Goal: Transaction & Acquisition: Purchase product/service

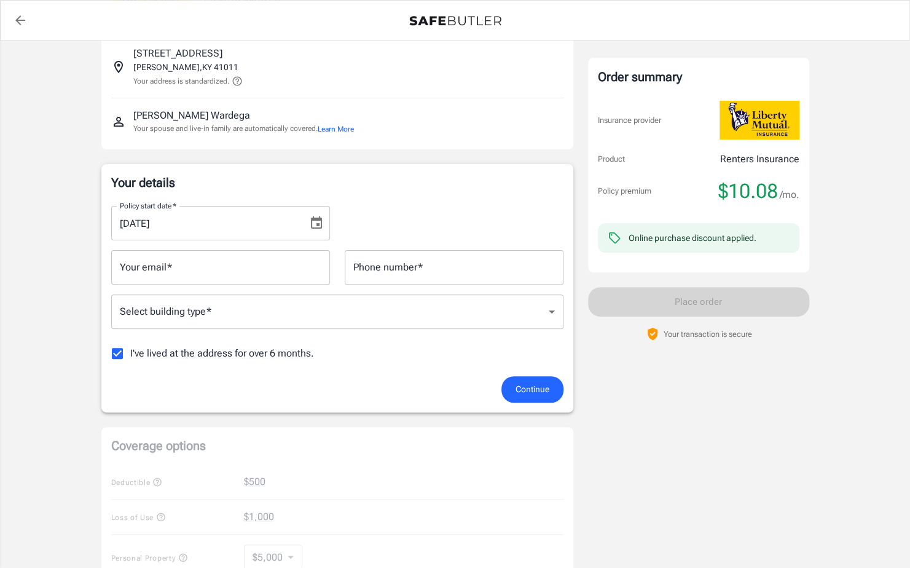
scroll to position [79, 0]
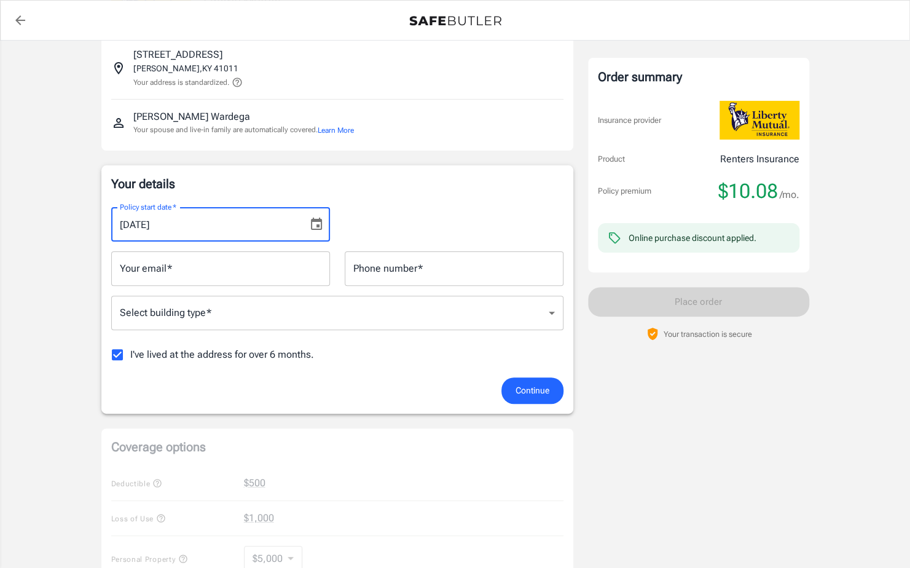
click at [173, 225] on input "09/05/2025" at bounding box center [205, 224] width 188 height 34
click at [319, 227] on icon "Choose date, selected date is Sep 5, 2025" at bounding box center [316, 224] width 15 height 15
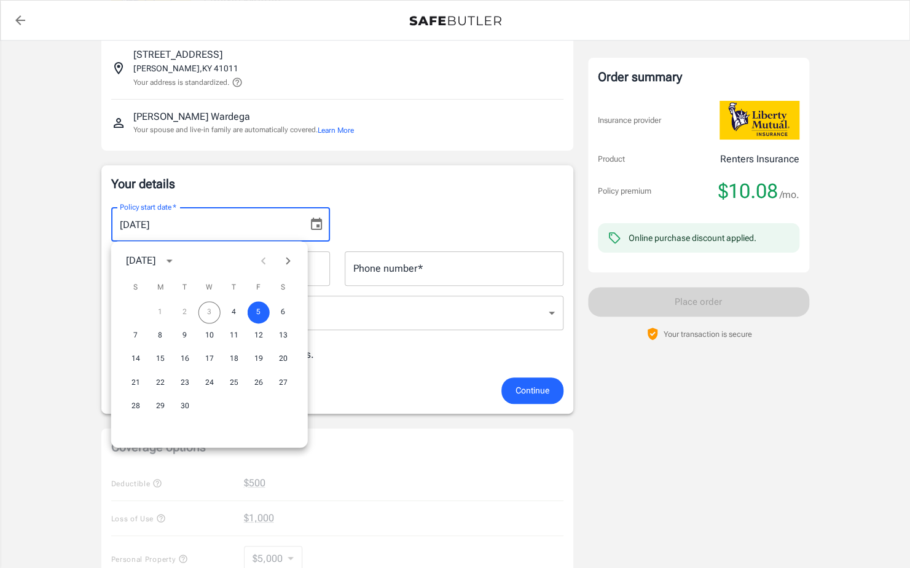
click at [646, 409] on div "Order summary Insurance provider Product Renters Insurance Policy premium $10.0…" at bounding box center [698, 478] width 221 height 1005
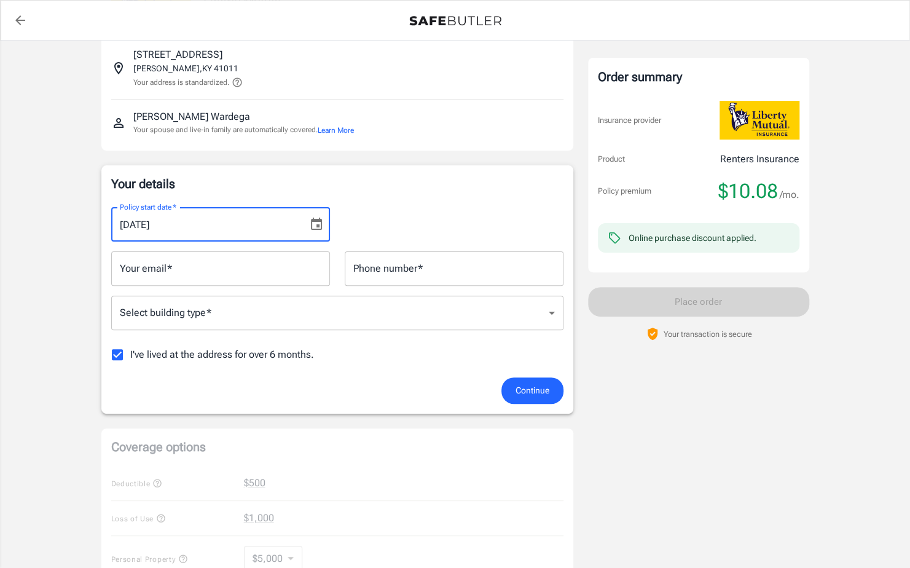
click at [222, 233] on input "09/05/2025" at bounding box center [205, 224] width 188 height 34
click at [310, 230] on icon "Choose date, selected date is Sep 5, 2025" at bounding box center [316, 224] width 15 height 15
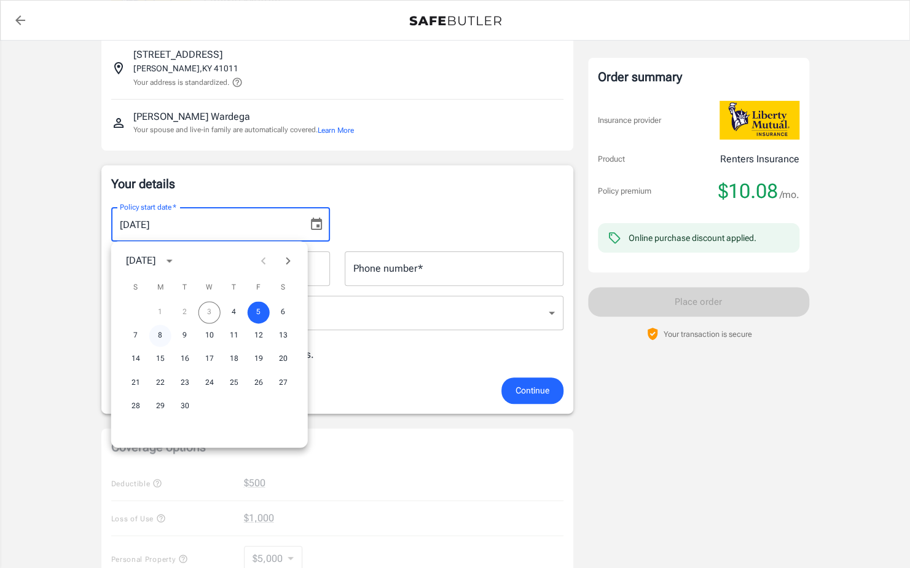
click at [162, 336] on button "8" at bounding box center [160, 335] width 22 height 22
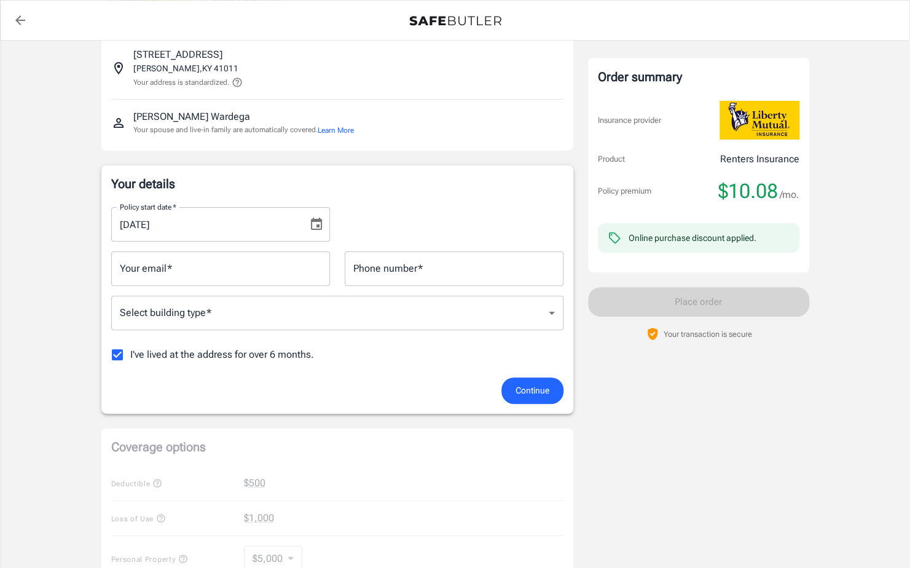
type input "[DATE]"
click at [204, 264] on input "Your email   *" at bounding box center [220, 268] width 219 height 34
type input "[EMAIL_ADDRESS][DOMAIN_NAME]"
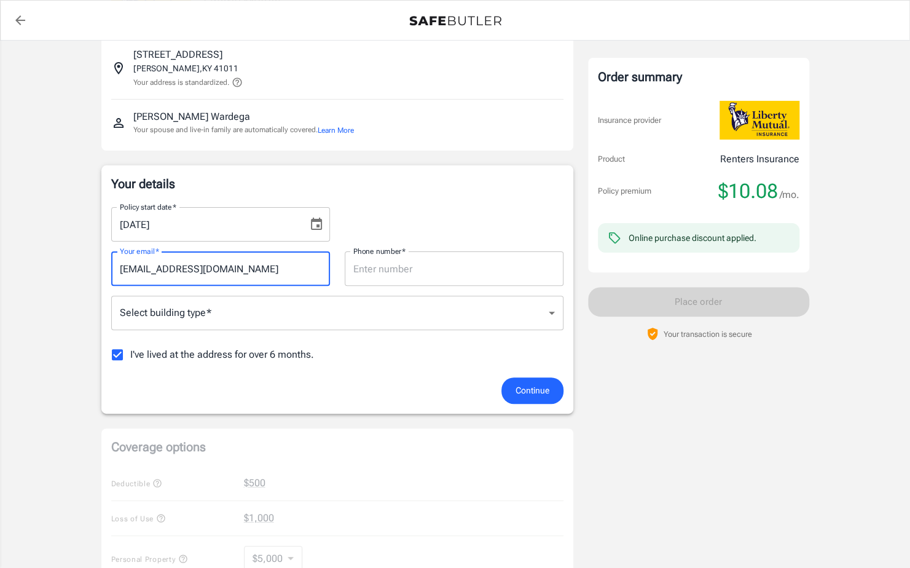
type input "2164088085"
click at [235, 316] on body "Policy premium $ 10.08 /mo Liberty Mutual Renters Insurance 249 W 7TH ST COVING…" at bounding box center [455, 501] width 910 height 1161
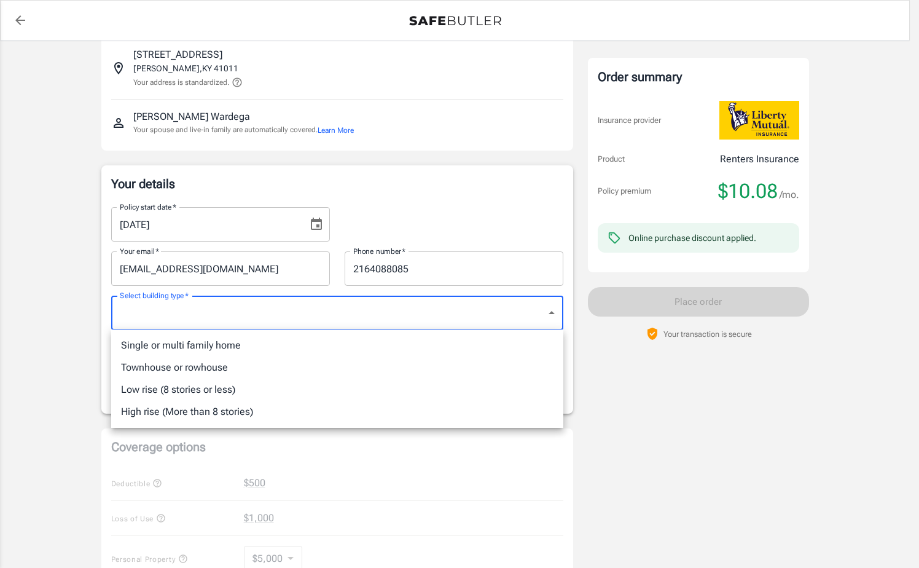
click at [181, 348] on li "Single or multi family home" at bounding box center [337, 345] width 452 height 22
type input "singlefamily"
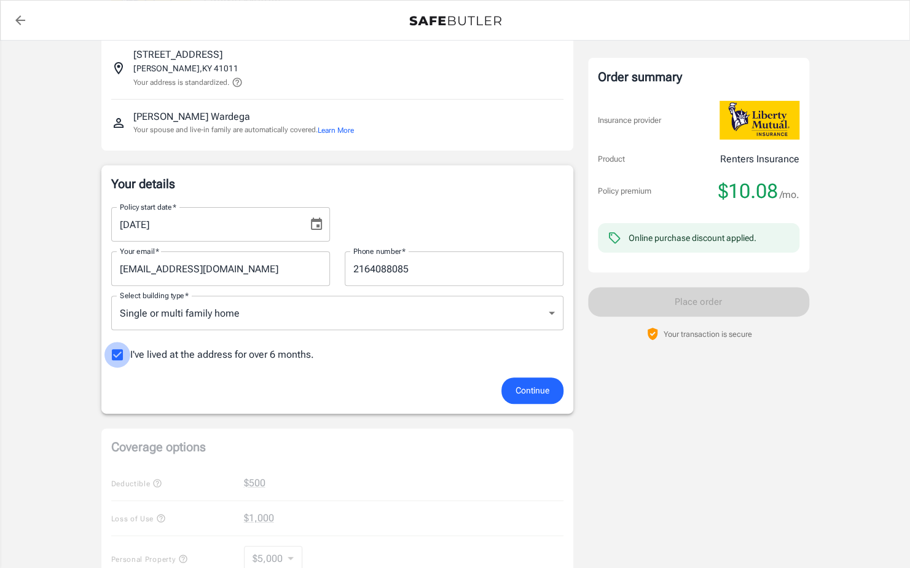
click at [110, 353] on input "I've lived at the address for over 6 months." at bounding box center [117, 354] width 26 height 26
checkbox input "false"
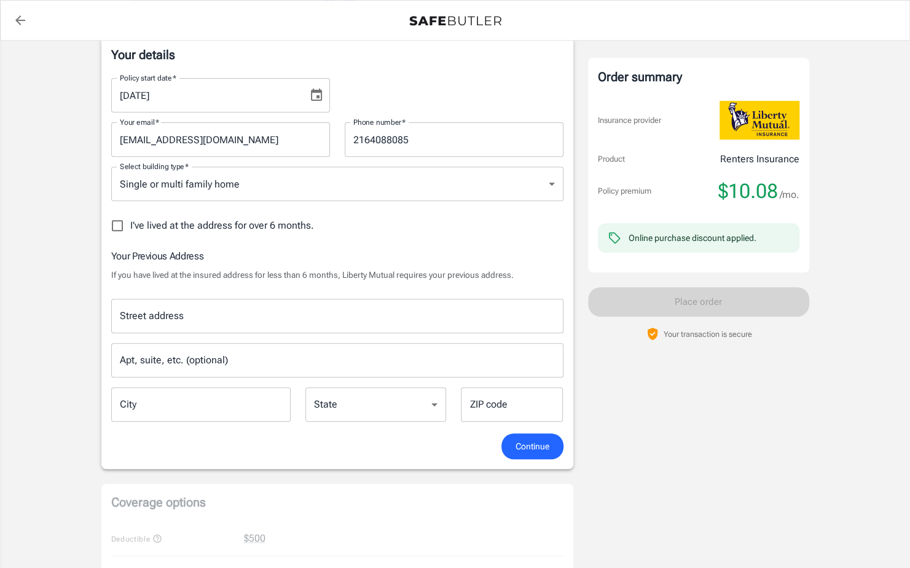
scroll to position [209, 0]
click at [205, 311] on input "Street address" at bounding box center [337, 314] width 441 height 23
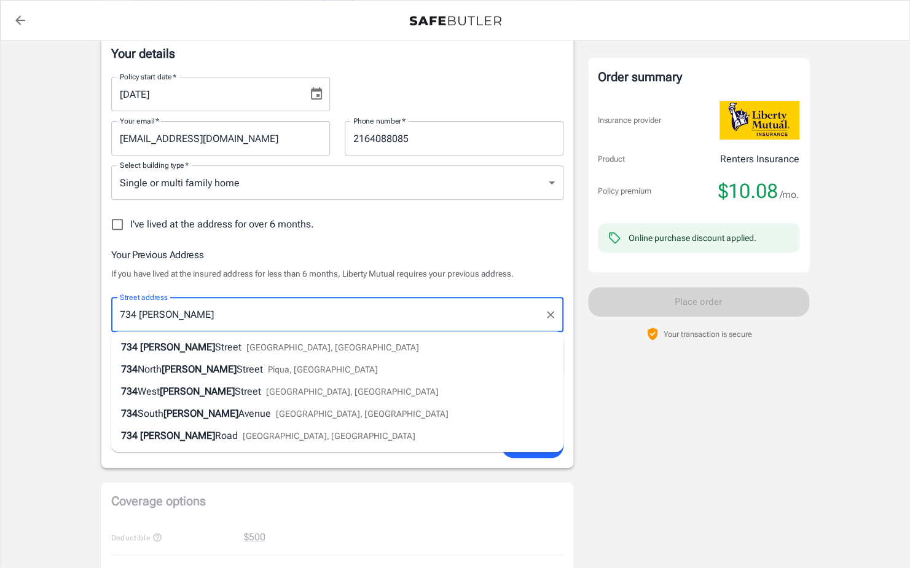
click at [215, 346] on span "Street" at bounding box center [228, 347] width 26 height 12
type input "[STREET_ADDRESS][PERSON_NAME]"
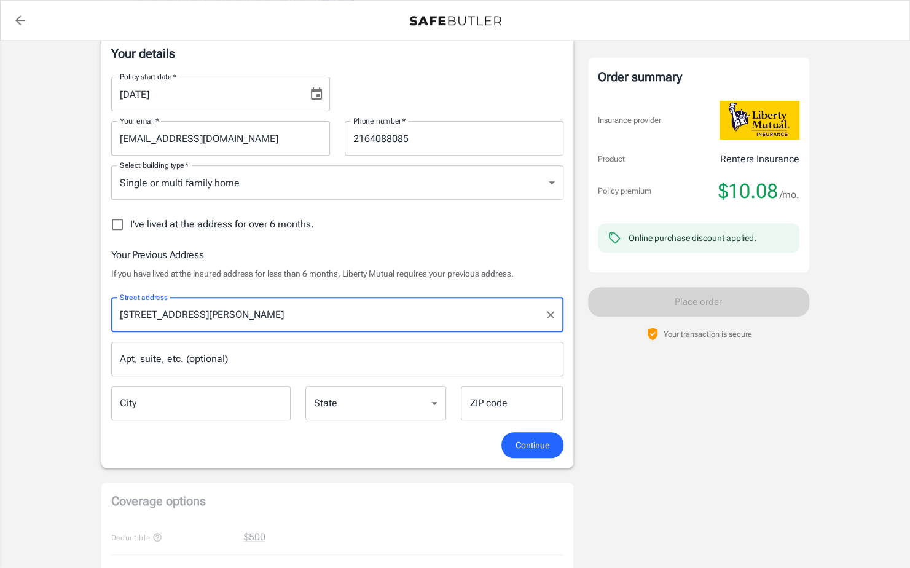
type input "[GEOGRAPHIC_DATA]"
select select "OH"
type input "45206"
type input "[STREET_ADDRESS][PERSON_NAME]"
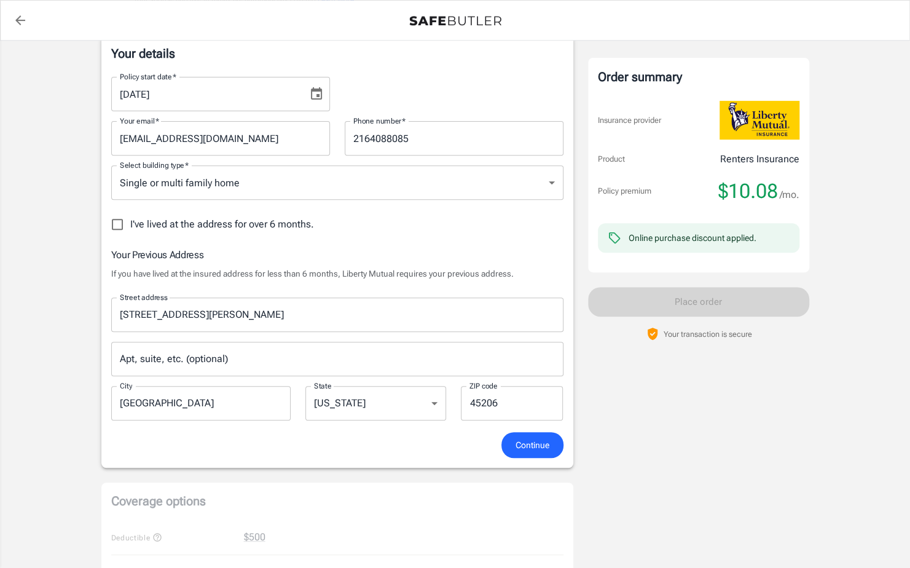
click at [192, 351] on input "Apt, suite, etc. (optional)" at bounding box center [337, 358] width 452 height 34
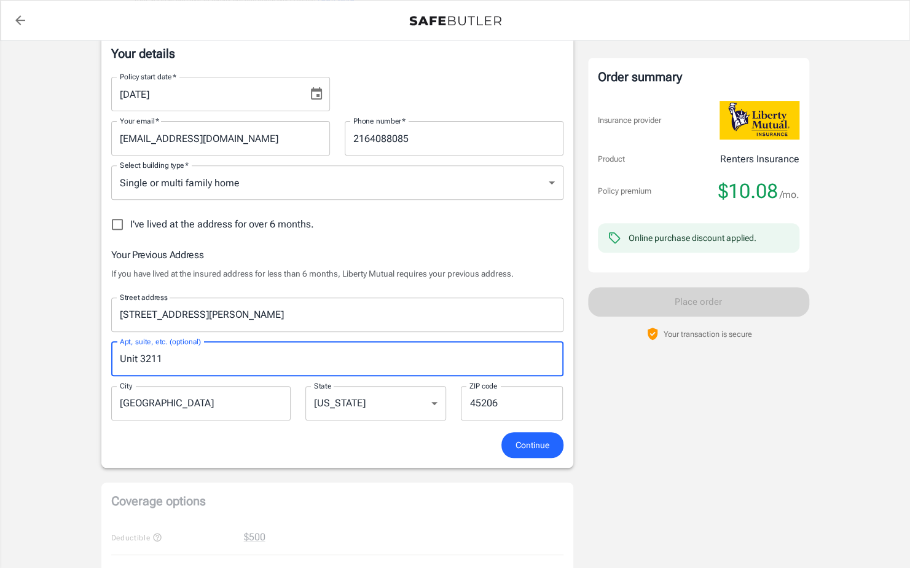
type input "Unit 3211"
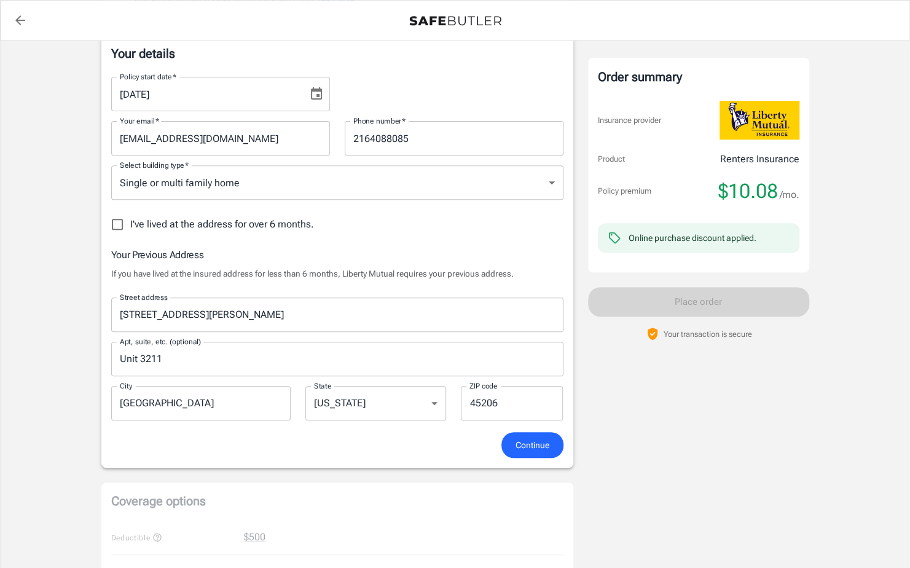
click at [38, 393] on div "Policy premium $ 10.08 /mo Liberty Mutual Renters Insurance 249 W 7TH ST COVING…" at bounding box center [455, 440] width 910 height 1219
click at [523, 447] on span "Continue" at bounding box center [532, 444] width 34 height 15
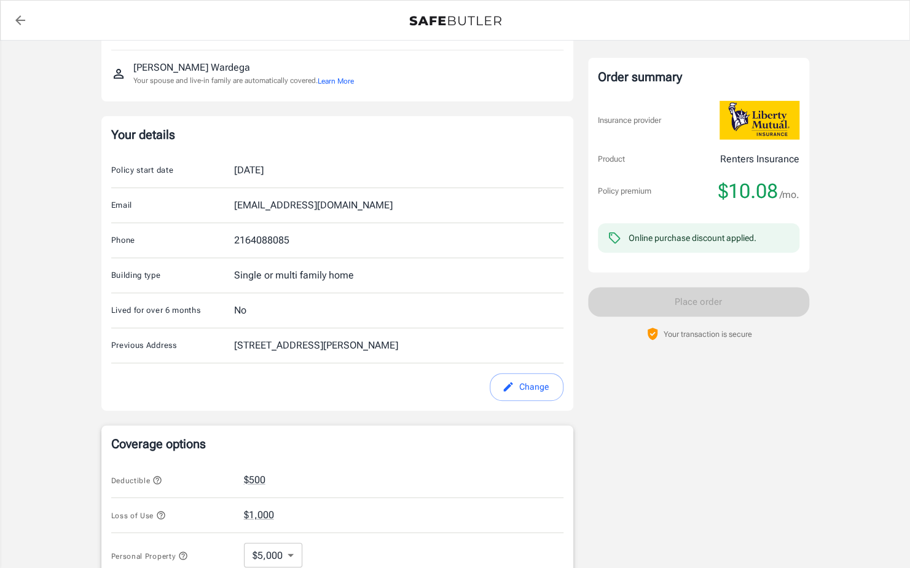
scroll to position [0, 0]
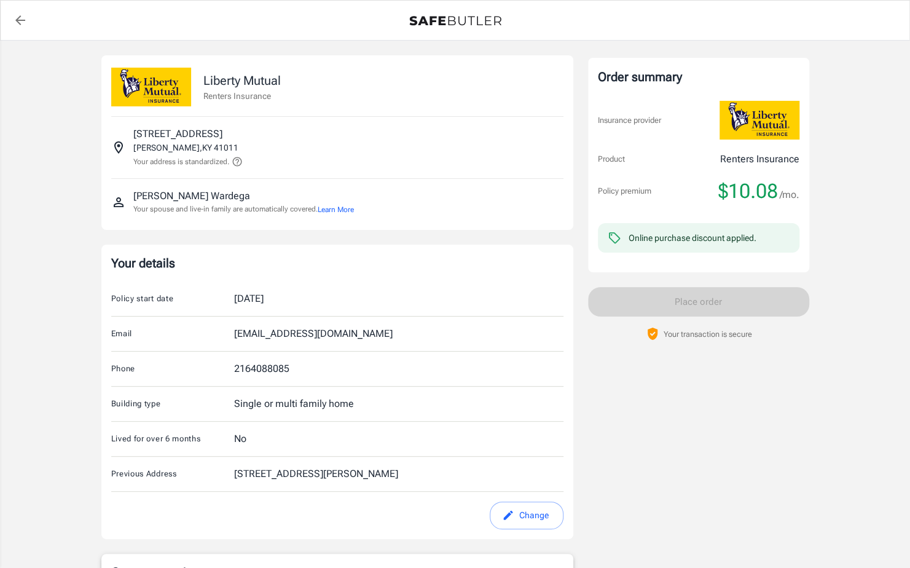
click at [202, 195] on div "Noah Wardega Your spouse and live-in family are automatically covered. Learn Mo…" at bounding box center [243, 202] width 220 height 26
click at [163, 199] on p "Noah Wardega" at bounding box center [191, 196] width 117 height 15
click at [177, 216] on div "Noah Wardega Your spouse and live-in family are automatically covered. Learn Mo…" at bounding box center [337, 202] width 452 height 46
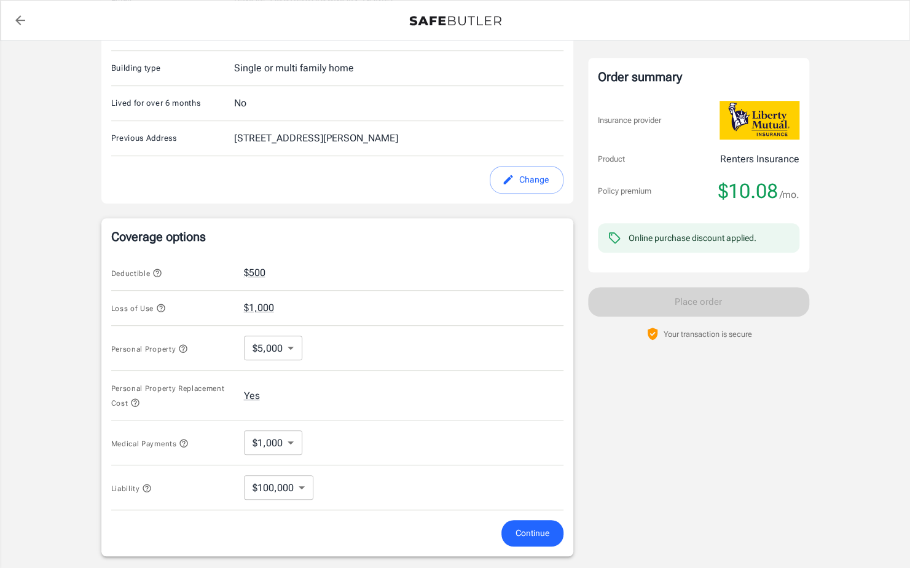
scroll to position [338, 0]
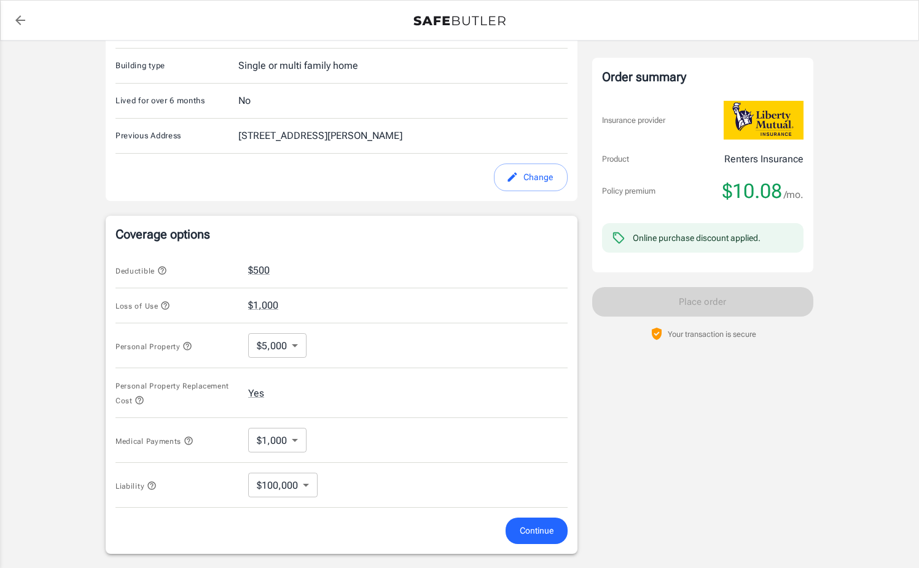
click at [286, 350] on body "Policy premium $ 10.08 /mo Liberty Mutual Renters Insurance 249 W 7TH ST COVING…" at bounding box center [459, 266] width 919 height 1208
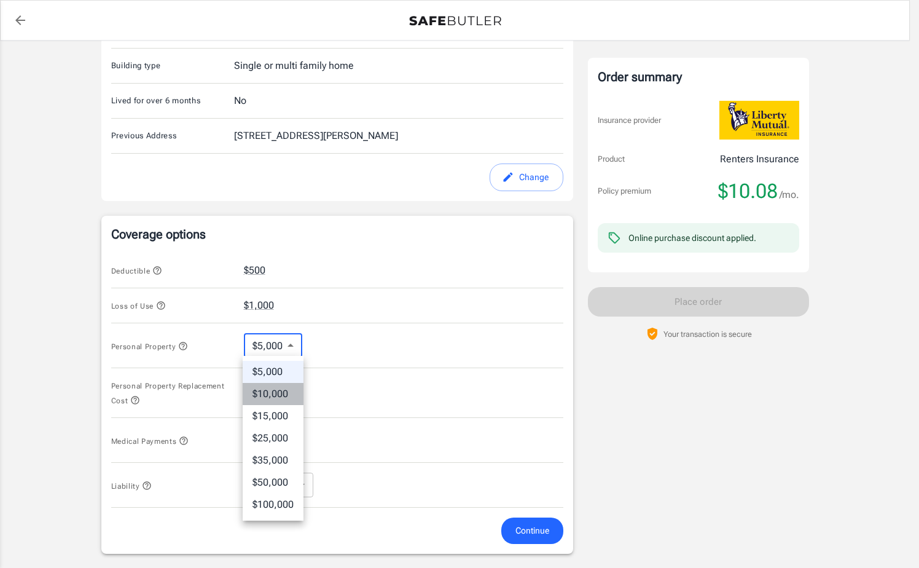
click at [278, 386] on li "$10,000" at bounding box center [273, 394] width 61 height 22
type input "10000"
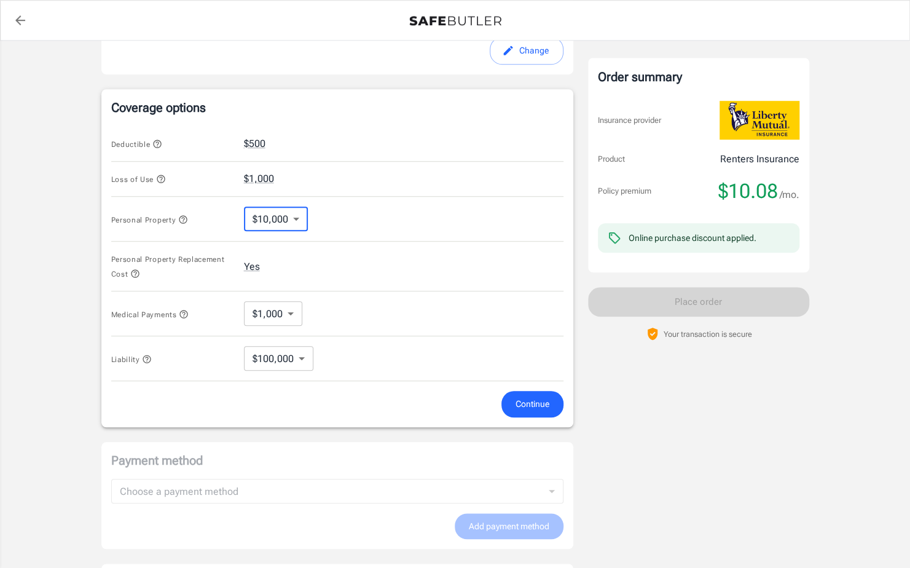
scroll to position [466, 0]
click at [531, 397] on span "Continue" at bounding box center [532, 402] width 34 height 15
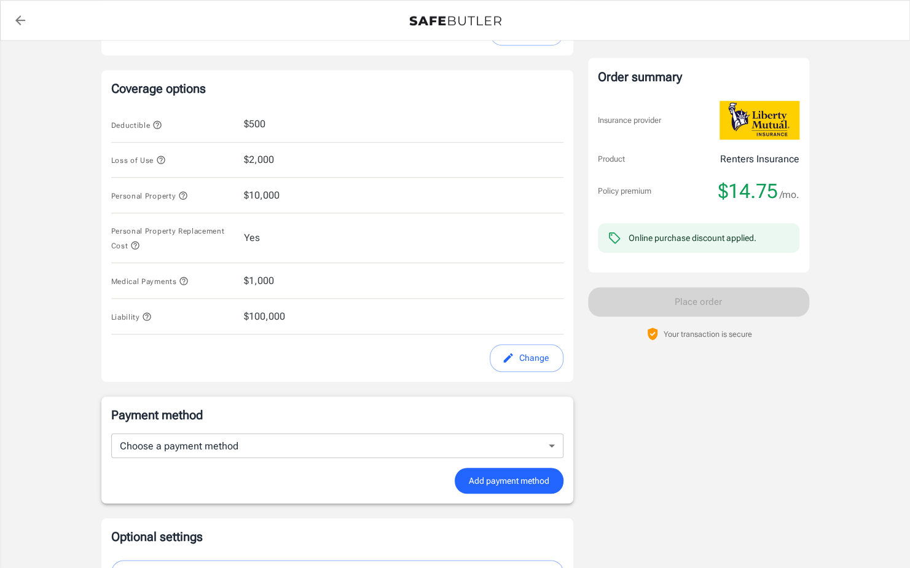
scroll to position [483, 0]
click at [512, 345] on button "Change" at bounding box center [527, 359] width 74 height 28
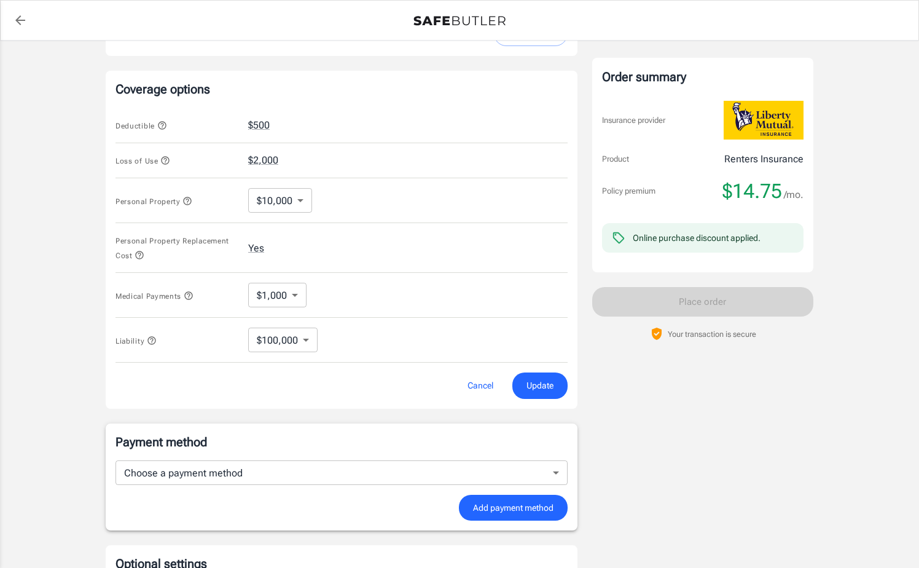
click at [297, 203] on body "Policy premium $ 14.75 /mo Liberty Mutual Renters Insurance 249 W 7TH ST COVING…" at bounding box center [459, 121] width 919 height 1208
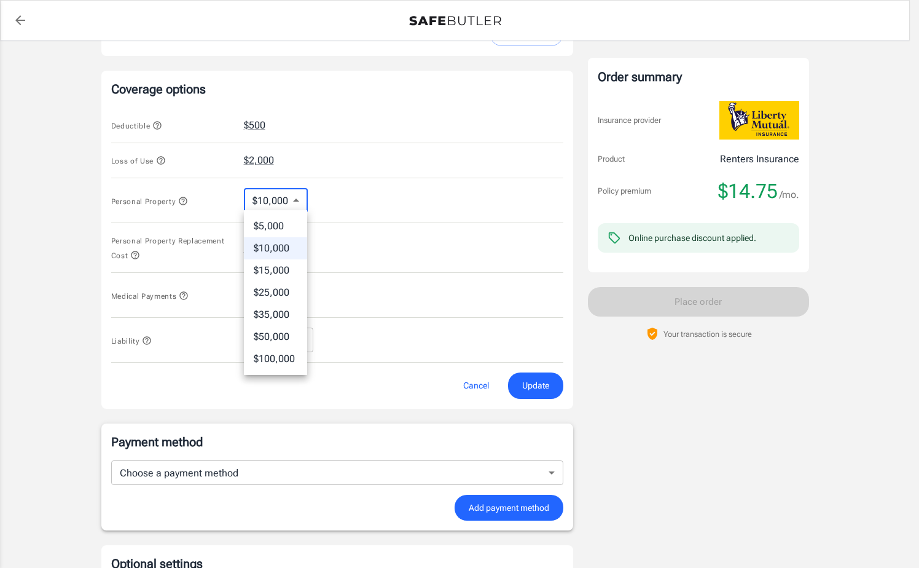
click at [272, 227] on li "$5,000" at bounding box center [275, 226] width 63 height 22
type input "5000"
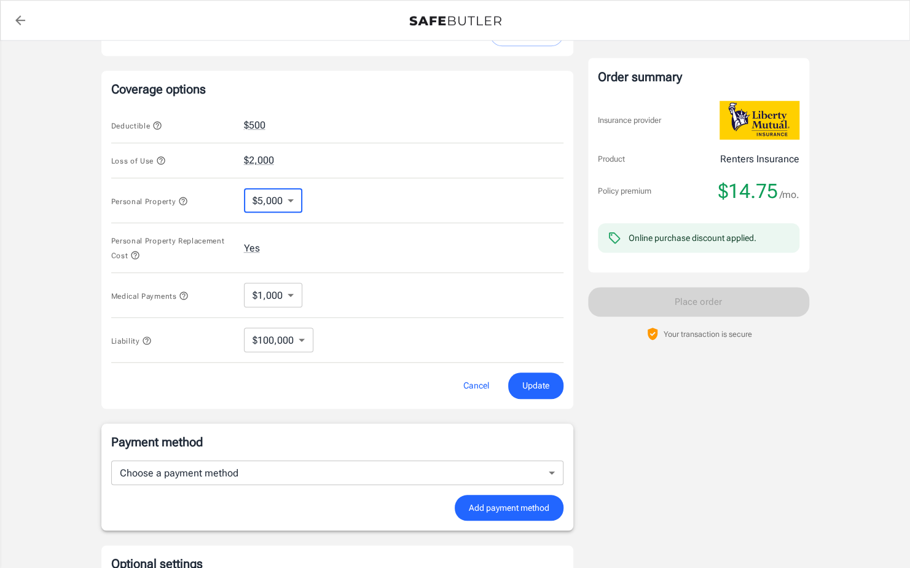
click at [536, 381] on span "Update" at bounding box center [535, 385] width 27 height 15
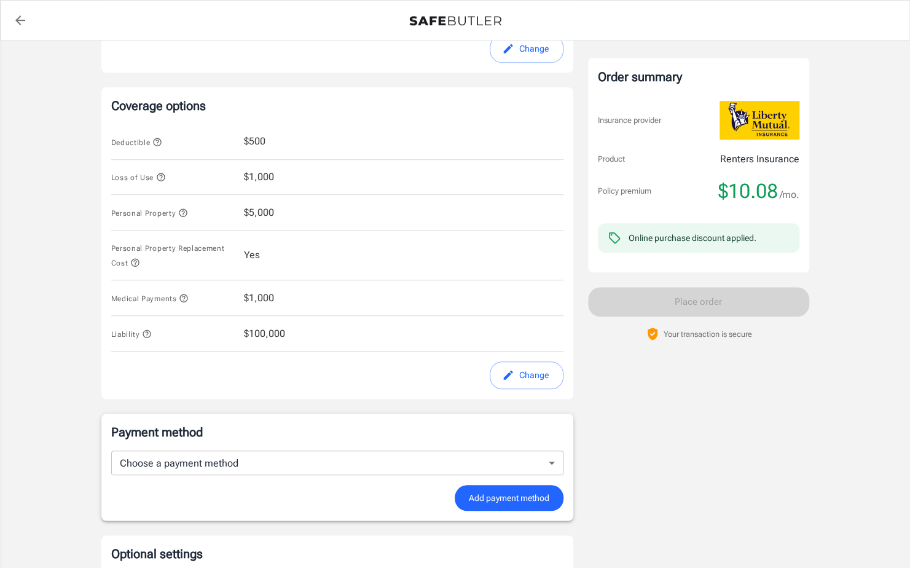
scroll to position [469, 0]
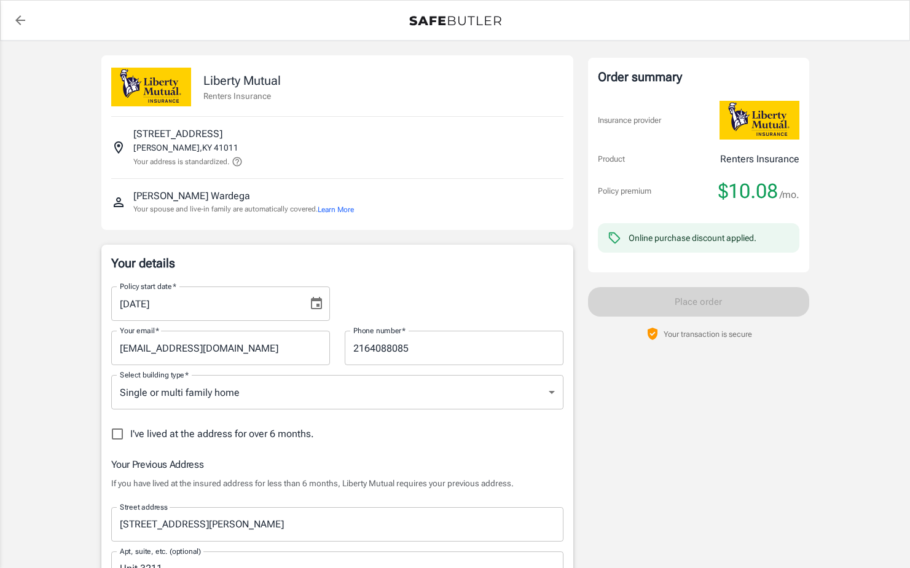
select select "OH"
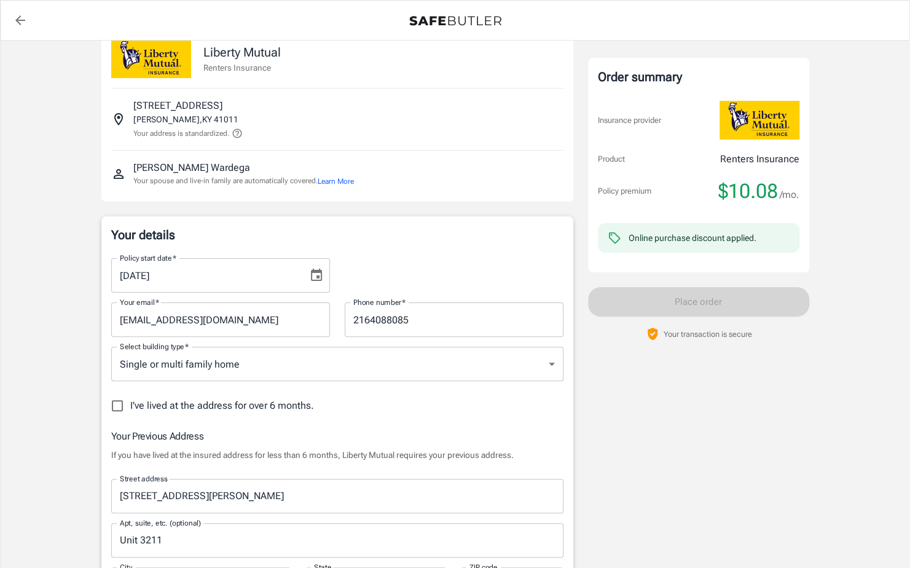
scroll to position [29, 0]
click at [318, 270] on icon "Choose date, selected date is Sep 8, 2025" at bounding box center [316, 274] width 11 height 12
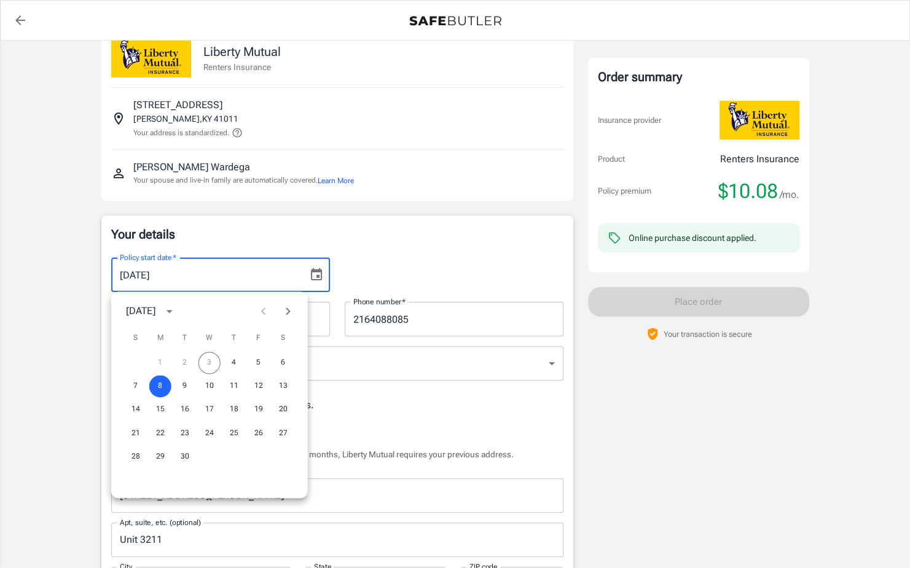
click at [14, 20] on icon "back to quotes" at bounding box center [20, 20] width 15 height 15
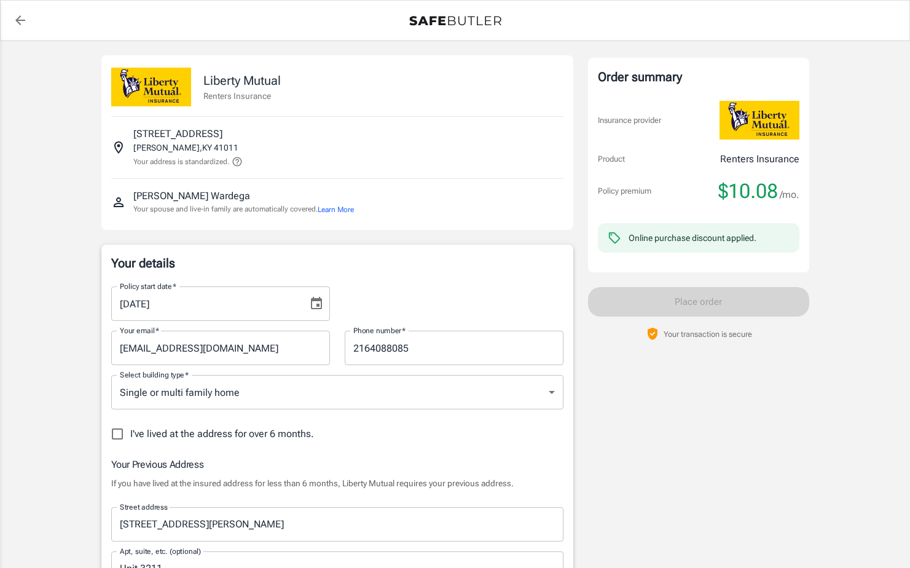
select select "OH"
click at [240, 160] on icon at bounding box center [237, 161] width 11 height 11
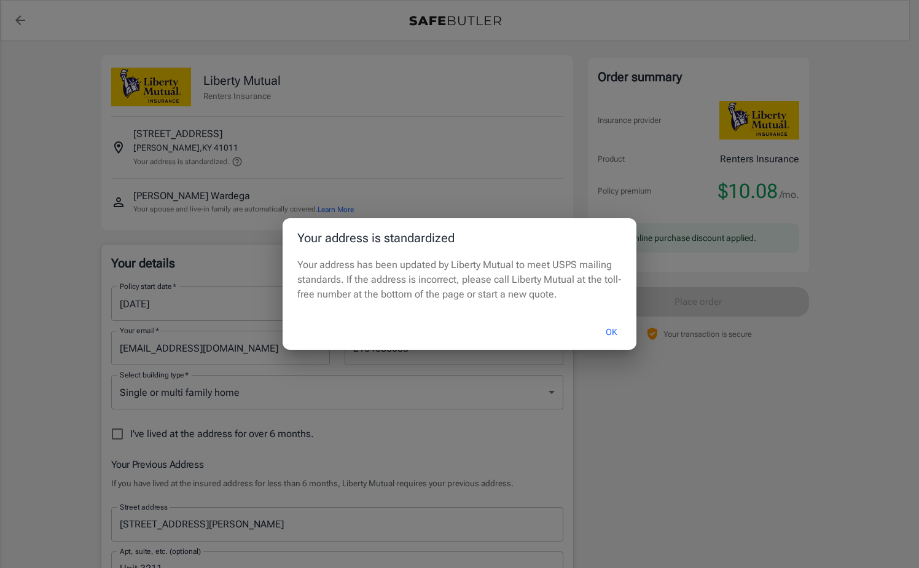
click at [608, 328] on button "OK" at bounding box center [611, 332] width 40 height 26
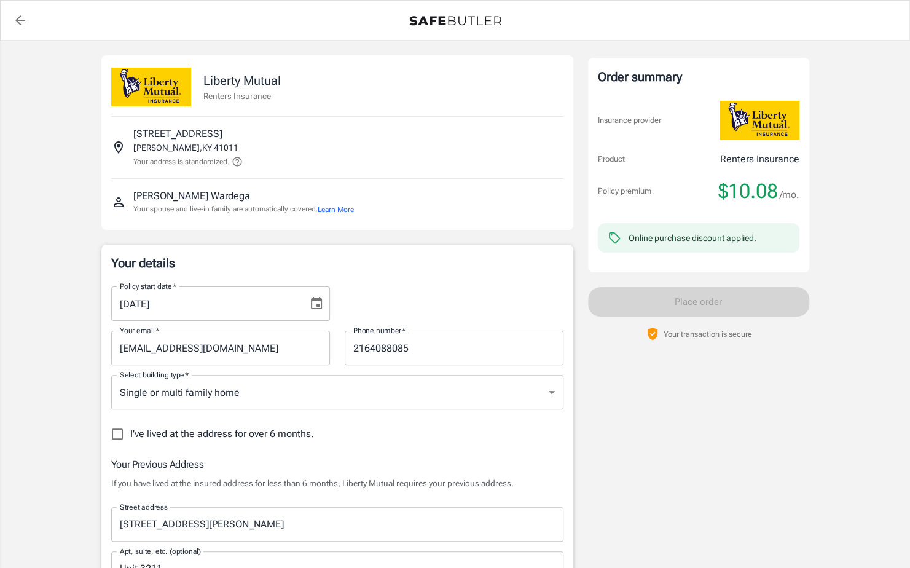
click at [313, 303] on icon "Choose date, selected date is Sep 8, 2025" at bounding box center [316, 303] width 15 height 15
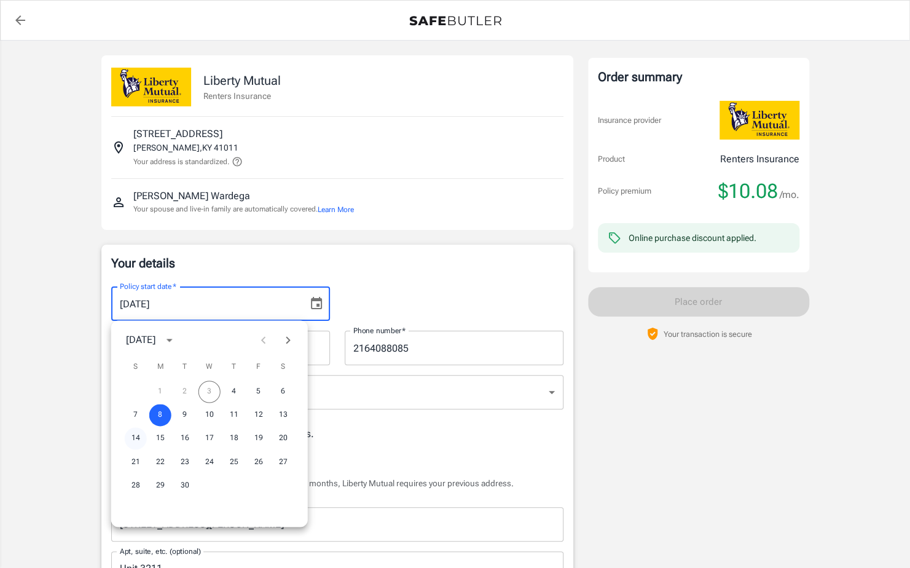
click at [133, 441] on button "14" at bounding box center [136, 438] width 22 height 22
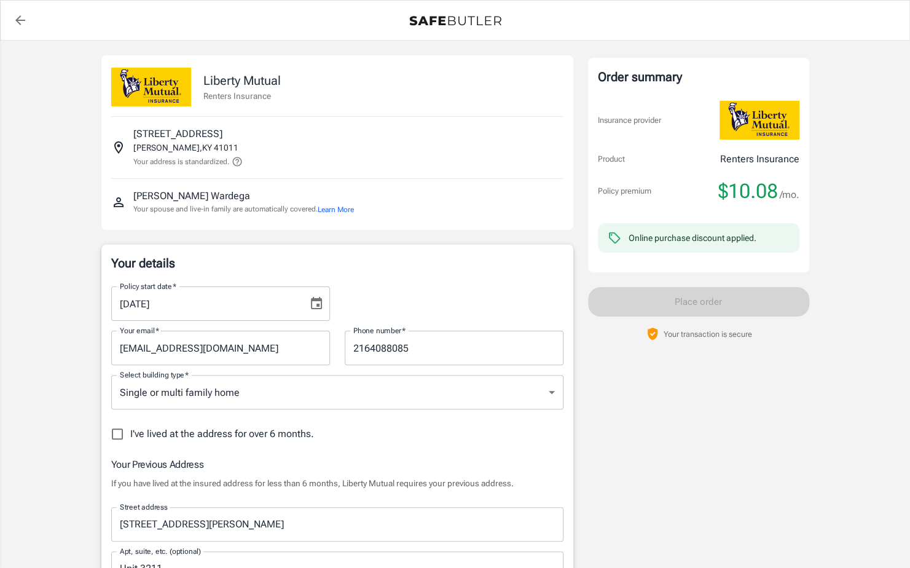
type input "09/14/2025"
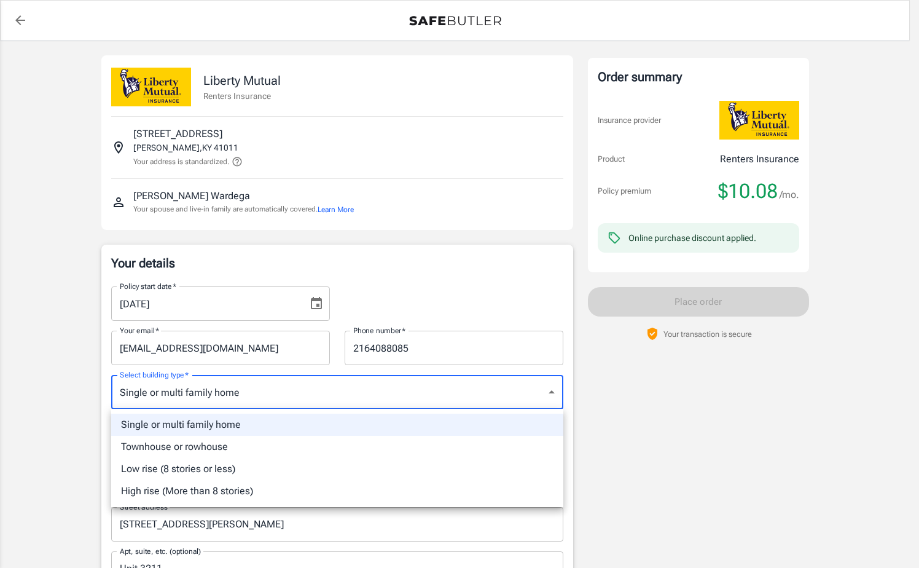
click at [237, 425] on li "Single or multi family home" at bounding box center [337, 424] width 452 height 22
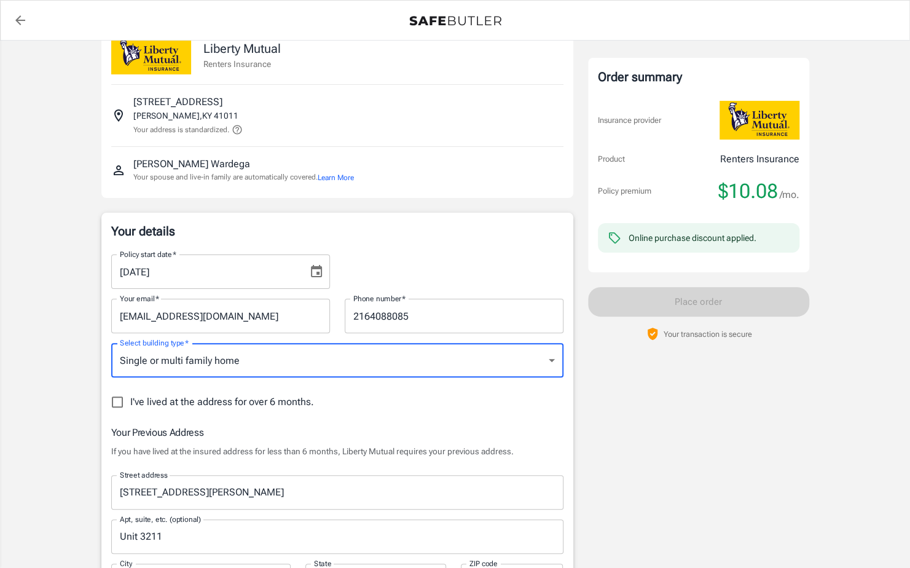
scroll to position [131, 0]
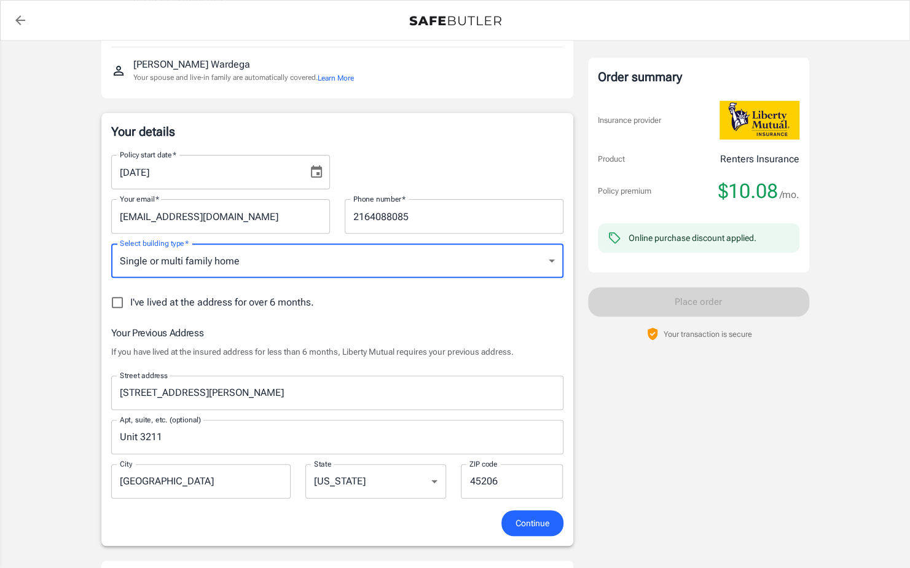
click at [515, 526] on span "Continue" at bounding box center [532, 522] width 34 height 15
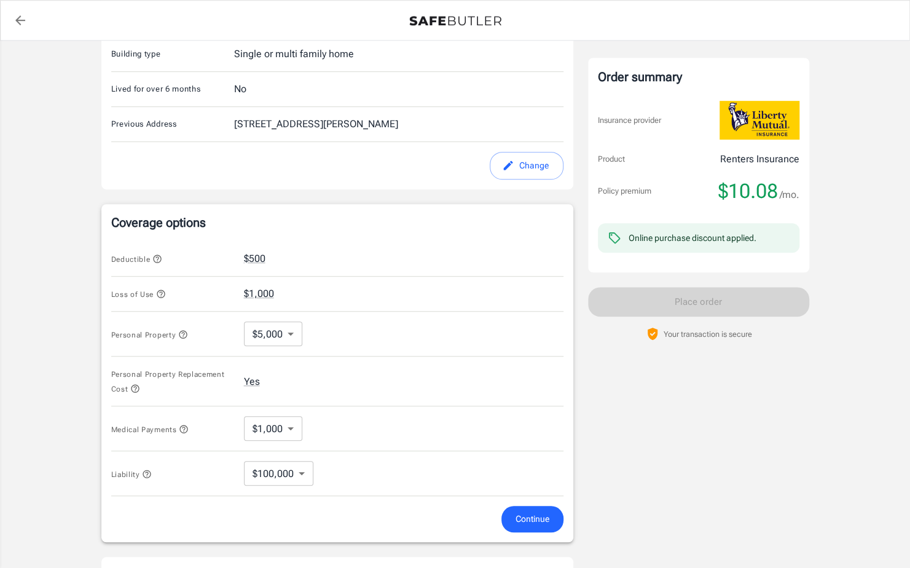
scroll to position [363, 0]
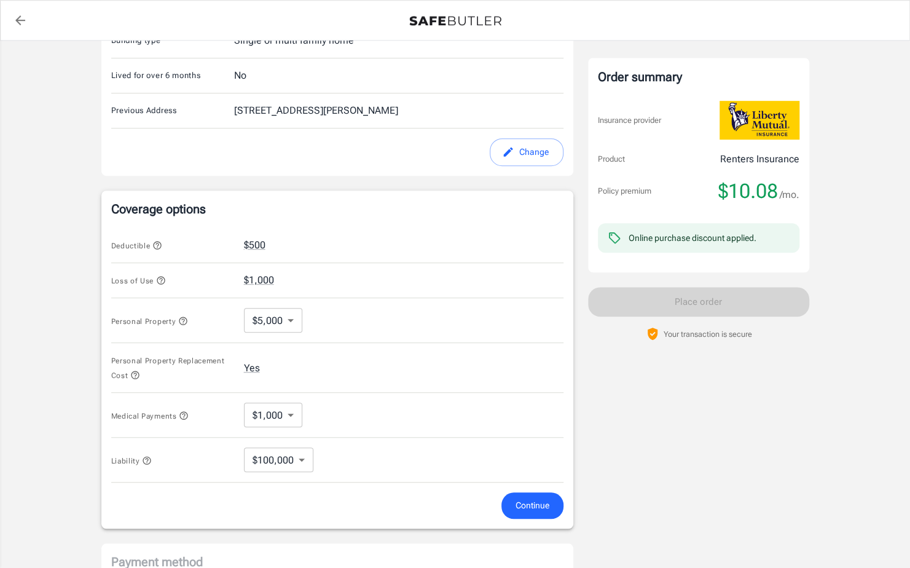
click at [162, 278] on icon "button" at bounding box center [161, 280] width 8 height 8
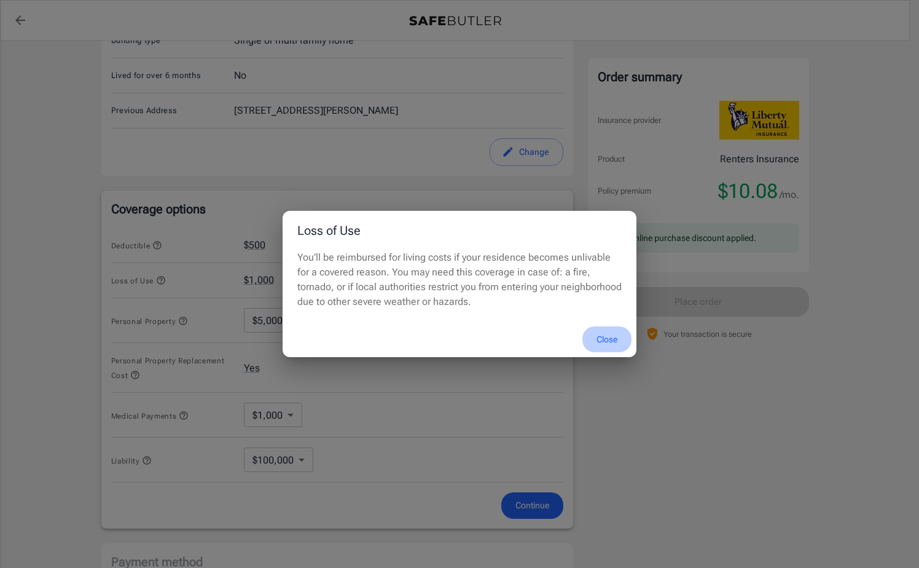
click at [597, 340] on button "Close" at bounding box center [606, 339] width 49 height 26
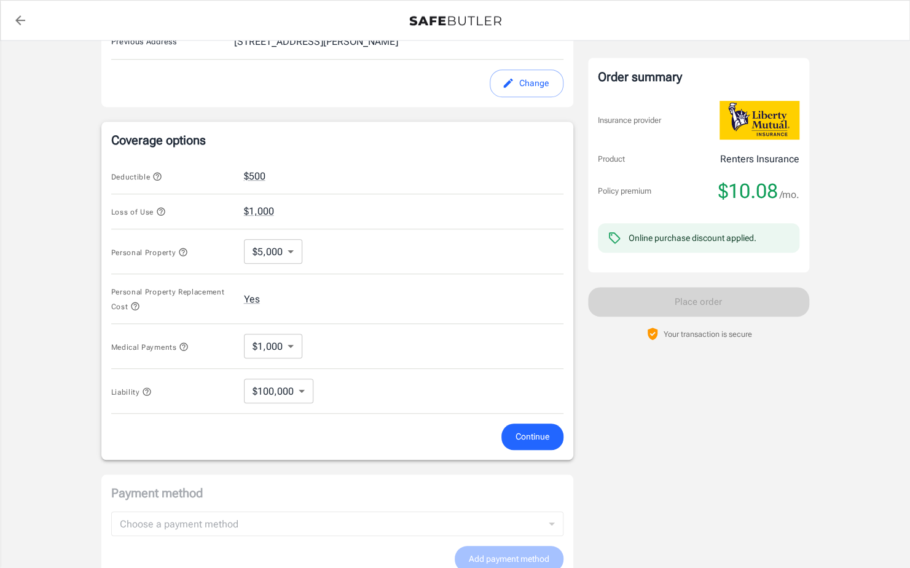
scroll to position [523, 0]
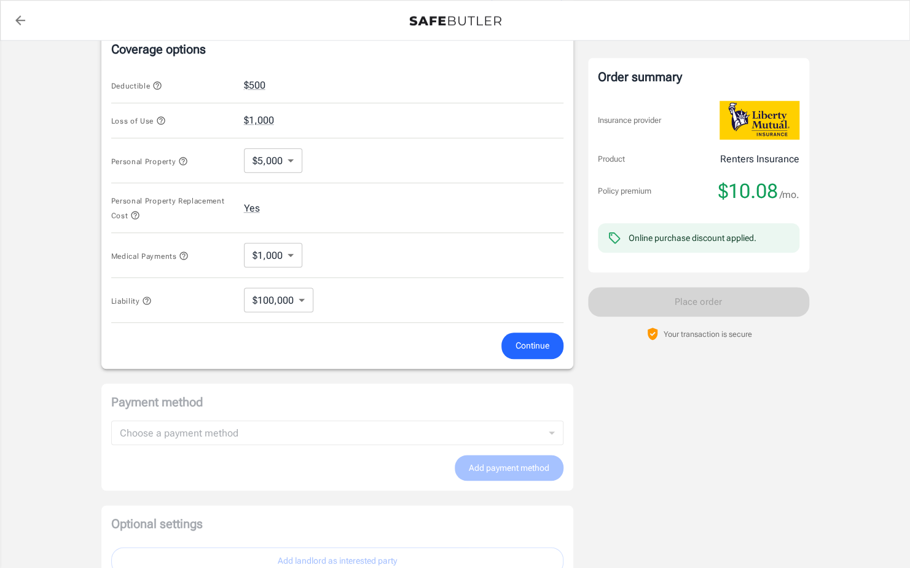
click at [529, 345] on span "Continue" at bounding box center [532, 345] width 34 height 15
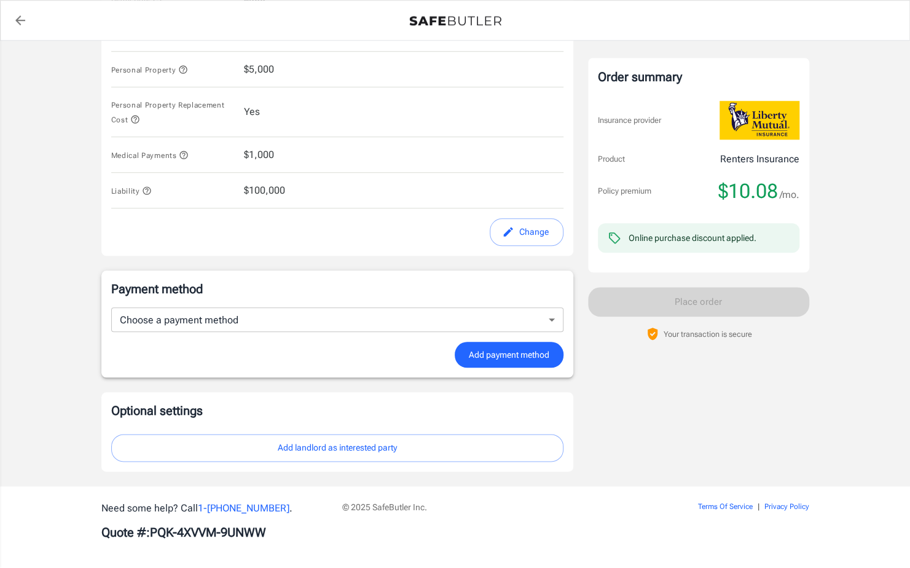
scroll to position [610, 0]
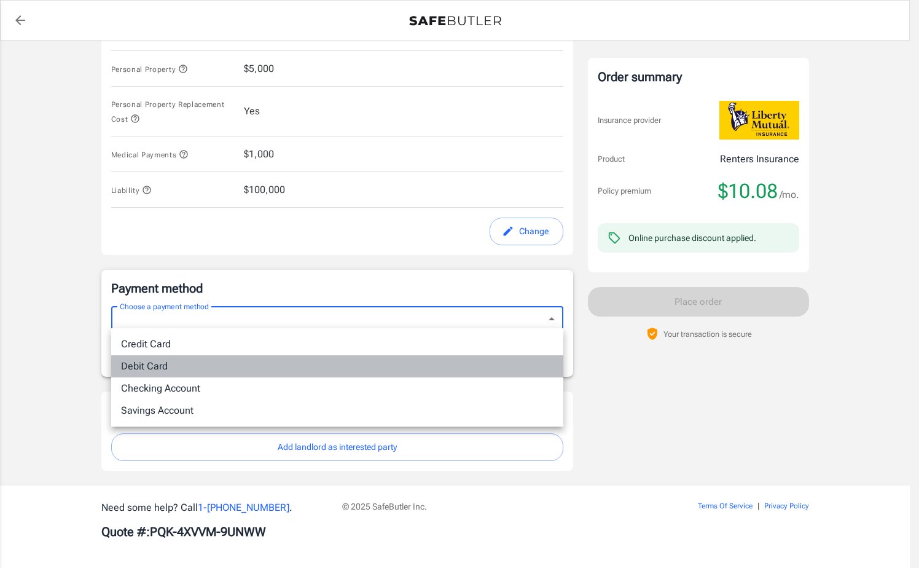
click at [214, 365] on li "Debit Card" at bounding box center [337, 366] width 452 height 22
type input "debit"
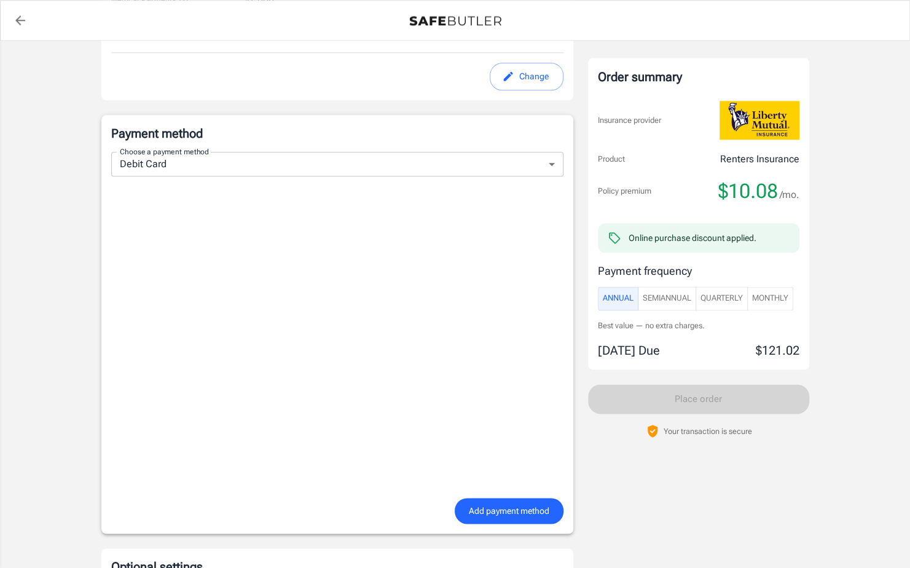
scroll to position [767, 0]
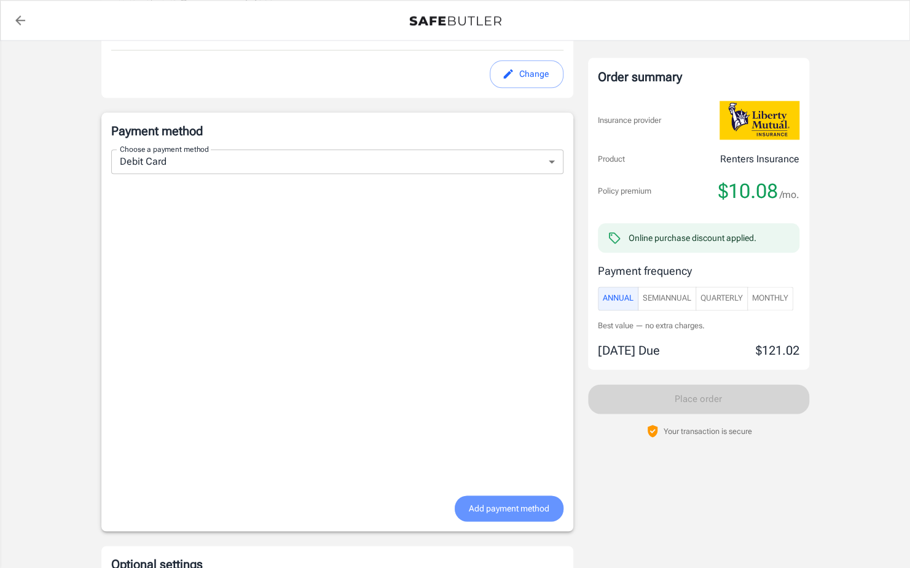
click at [461, 502] on button "Add payment method" at bounding box center [509, 508] width 109 height 26
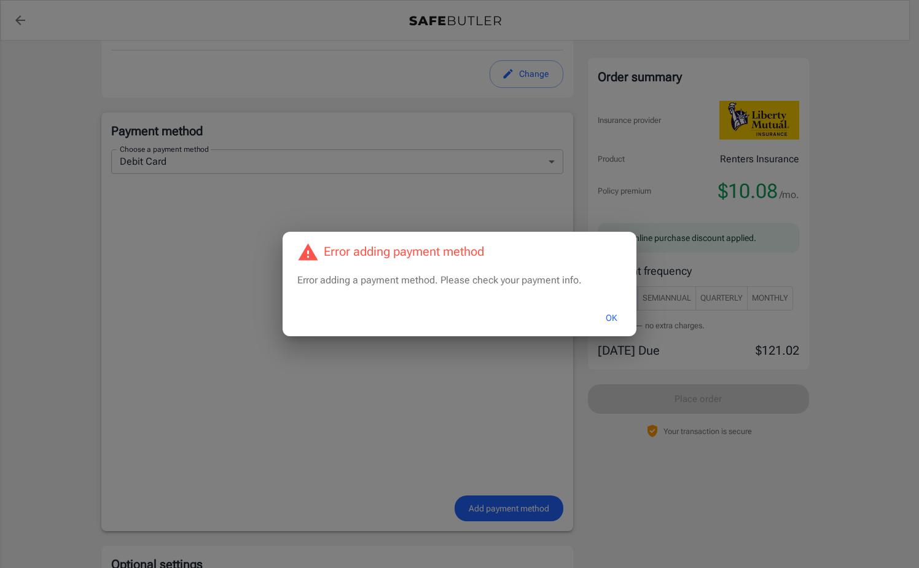
click at [619, 316] on button "OK" at bounding box center [611, 318] width 40 height 26
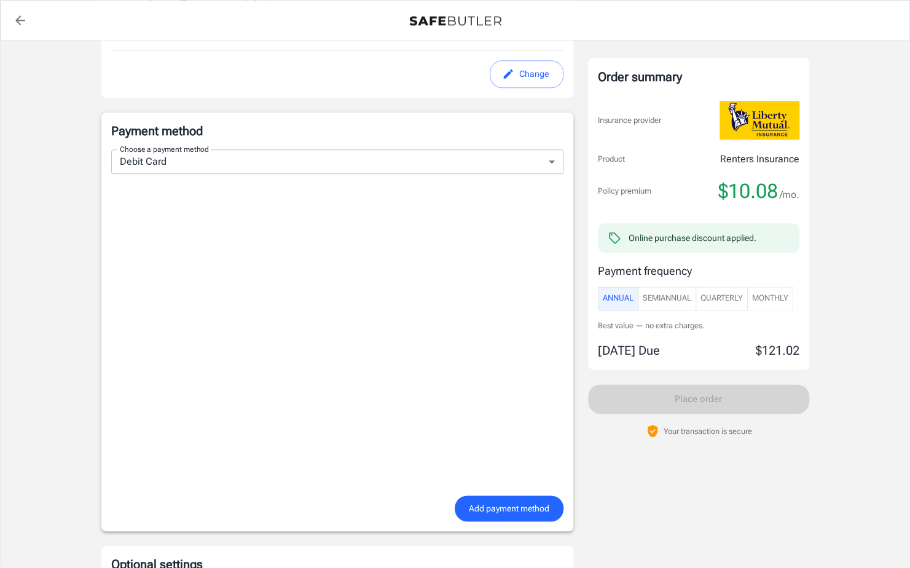
click at [483, 504] on span "Add payment method" at bounding box center [509, 508] width 80 height 15
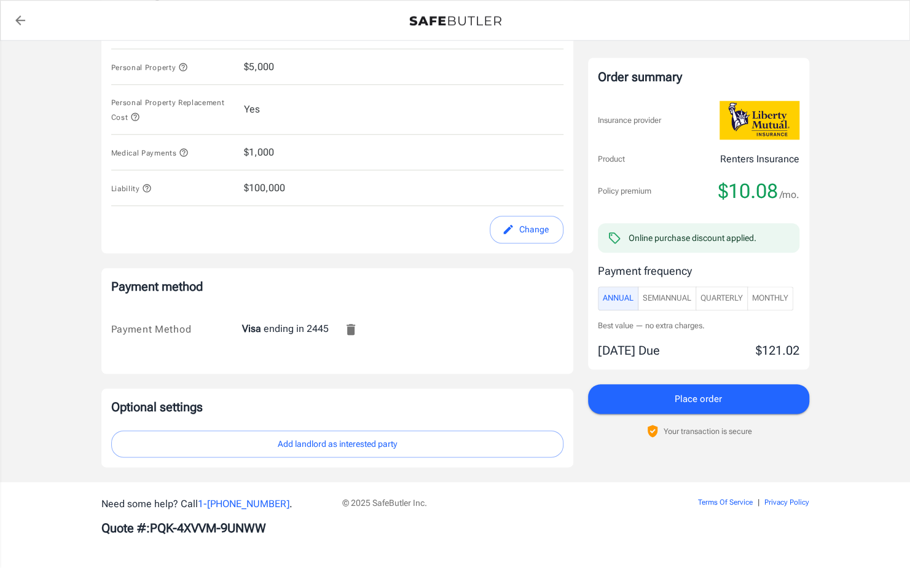
scroll to position [608, 0]
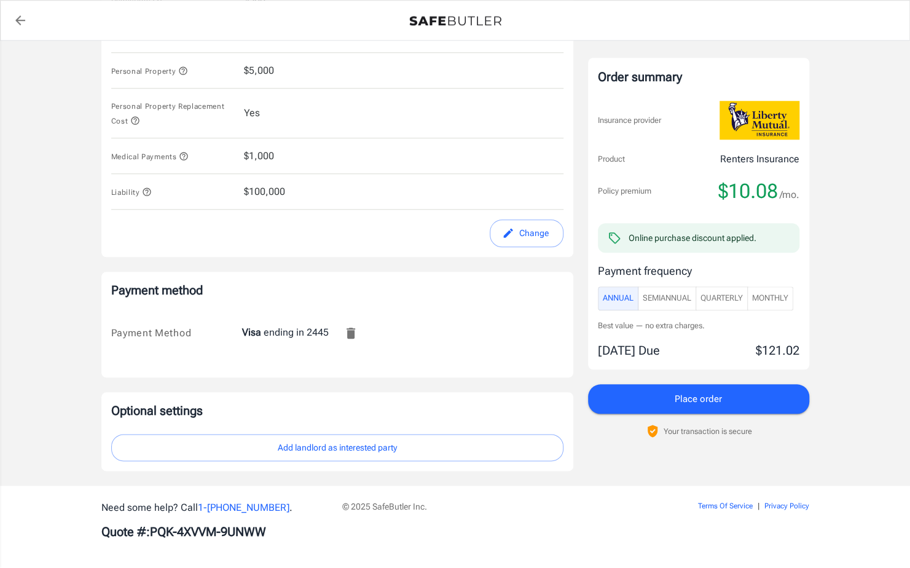
click at [267, 448] on button "Add landlord as interested party" at bounding box center [337, 448] width 452 height 28
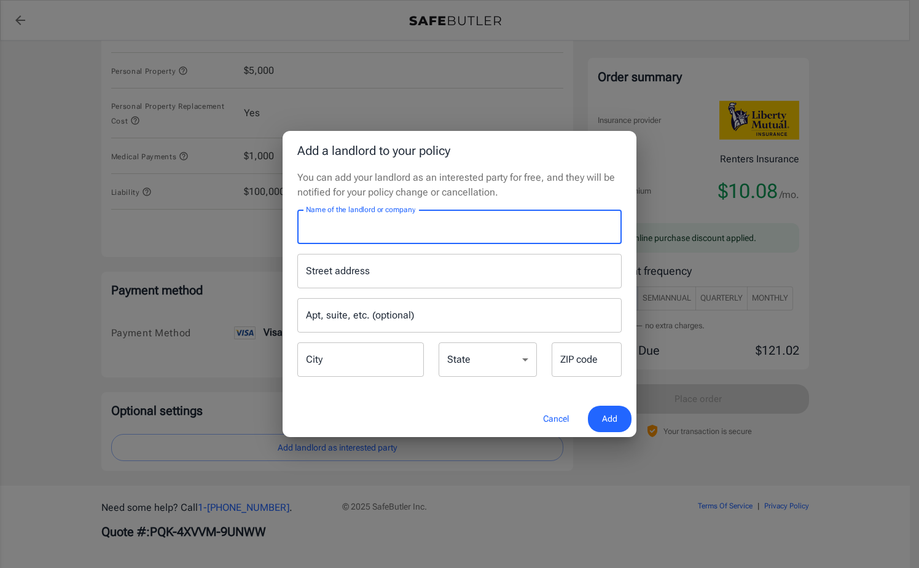
click at [361, 228] on input "Name of the landlord or company" at bounding box center [459, 226] width 324 height 34
click at [295, 270] on div "Street address Street address" at bounding box center [459, 271] width 339 height 34
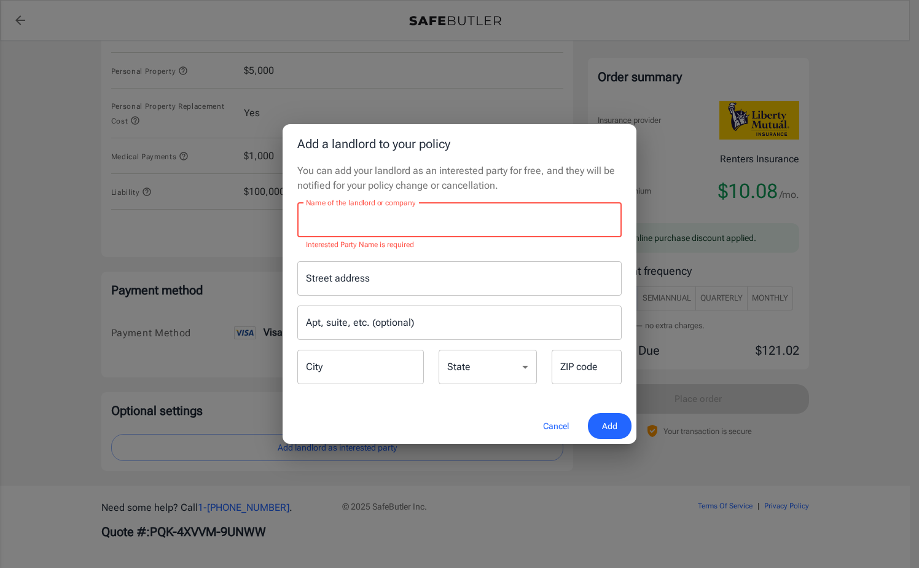
click at [372, 232] on input "Name of the landlord or company" at bounding box center [459, 220] width 324 height 34
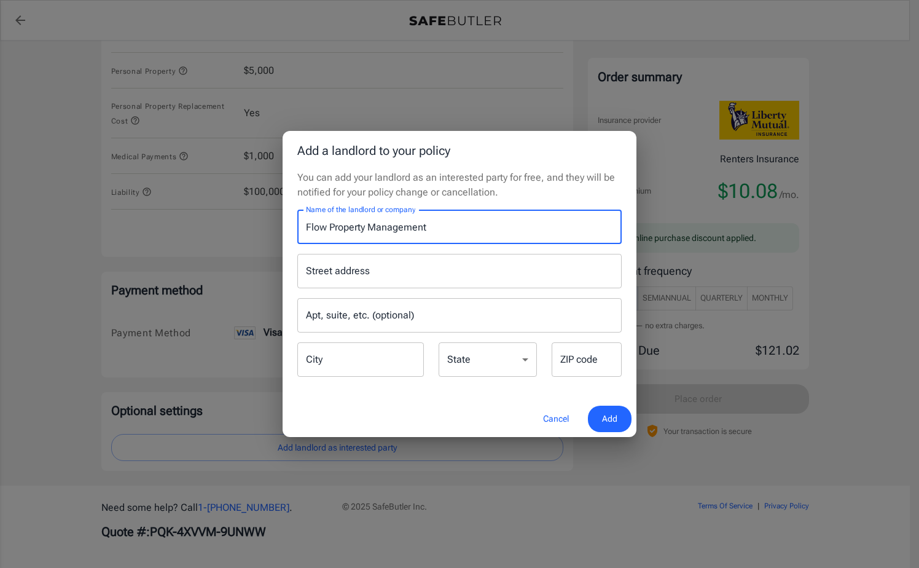
type input "Flow Property Management"
click at [344, 262] on div "Street address Street address" at bounding box center [459, 271] width 324 height 34
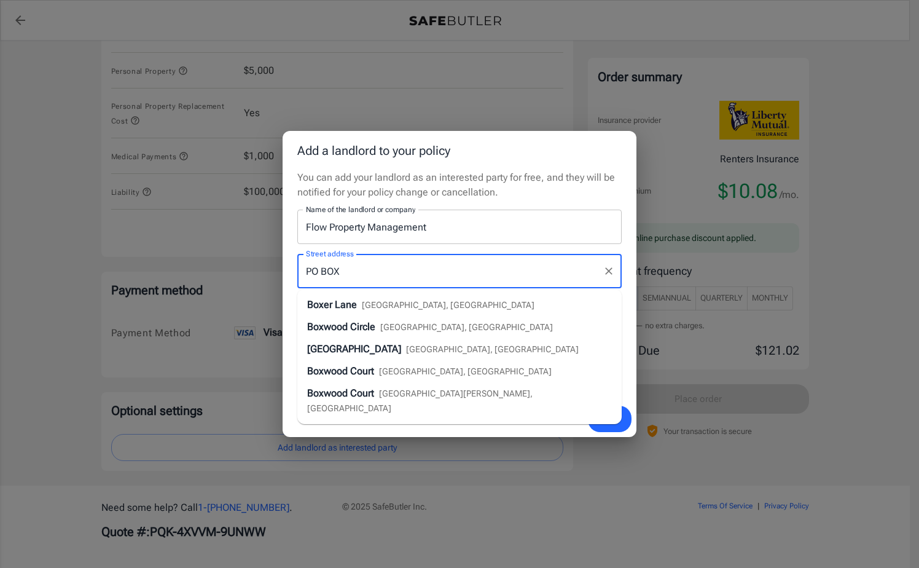
type input "PO BOX"
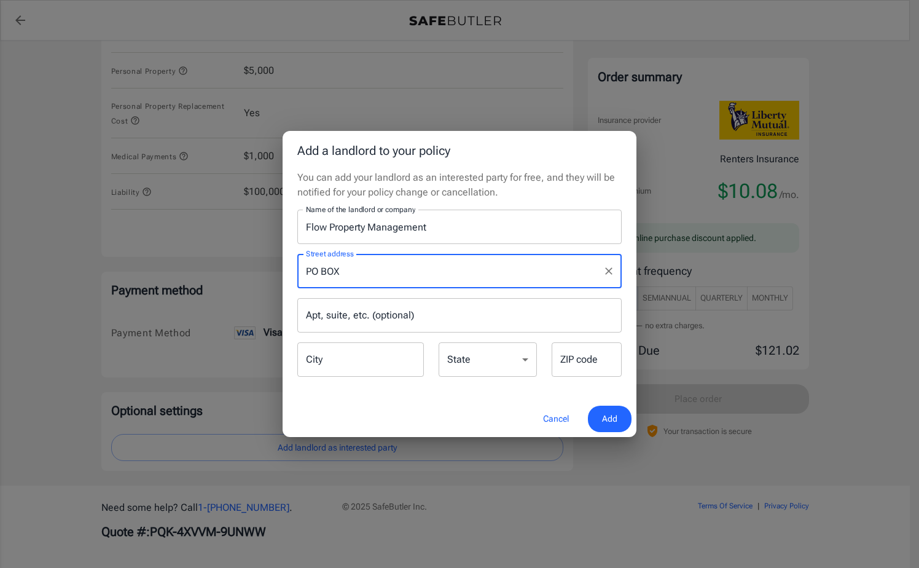
click at [391, 349] on input "City" at bounding box center [360, 359] width 127 height 34
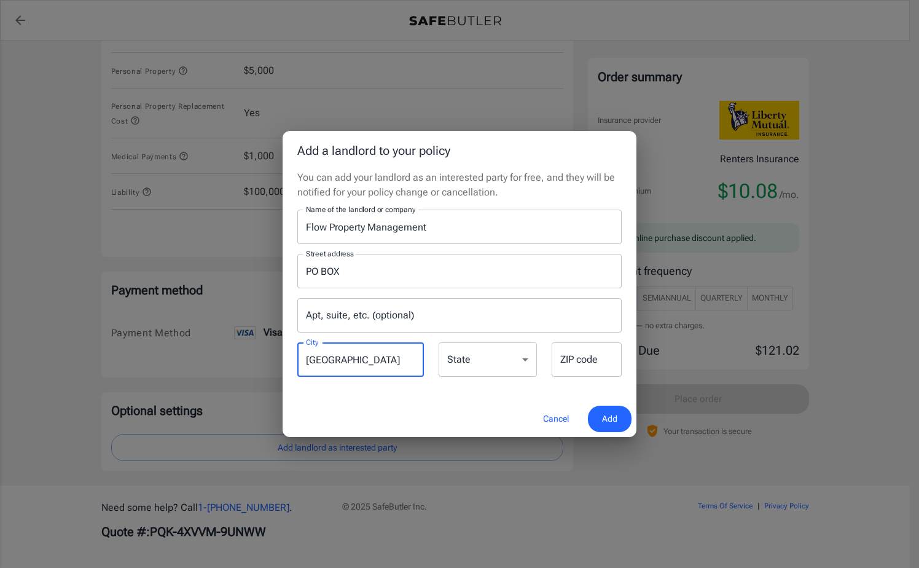
type input "[GEOGRAPHIC_DATA]"
click at [483, 359] on select "Alabama Alaska Arizona Arkansas California Colorado Connecticut Delaware Distri…" at bounding box center [488, 359] width 98 height 34
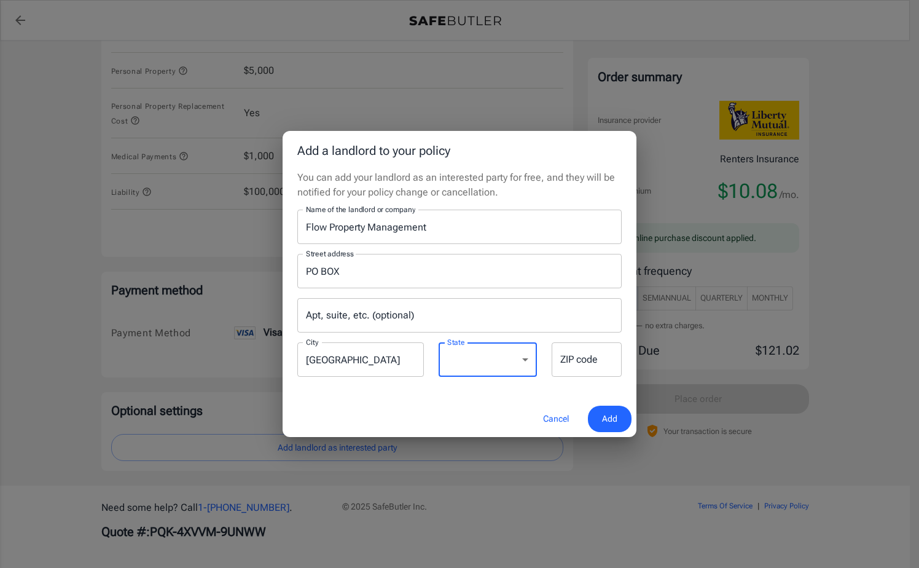
select select "OH"
click at [439, 342] on select "Alabama Alaska Arizona Arkansas California Colorado Connecticut Delaware Distri…" at bounding box center [488, 359] width 98 height 34
click at [571, 357] on div "ZIP code ZIP code" at bounding box center [587, 359] width 70 height 34
type input "45249"
click at [409, 321] on input "Apt, suite, etc. (optional)" at bounding box center [459, 315] width 324 height 34
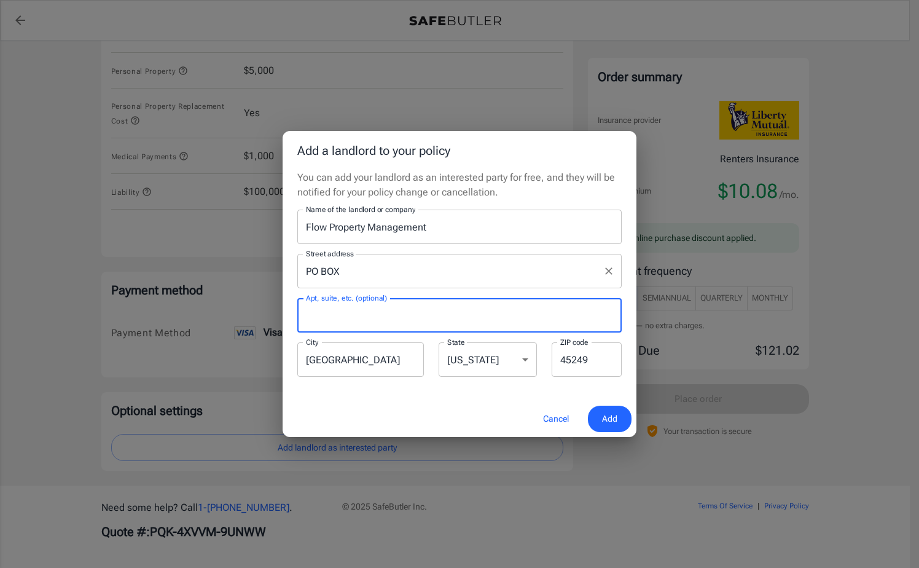
click at [364, 269] on input "PO BOX" at bounding box center [450, 270] width 295 height 23
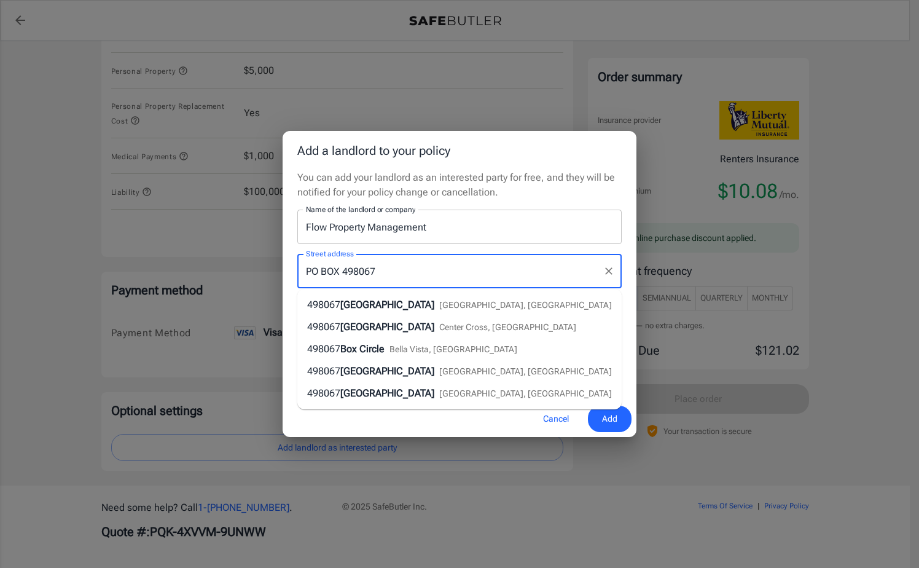
type input "PO BOX 498067"
click at [625, 251] on div "Street address PO BOX 498067 Street address Apt, suite, etc. (optional) Apt, su…" at bounding box center [459, 311] width 339 height 135
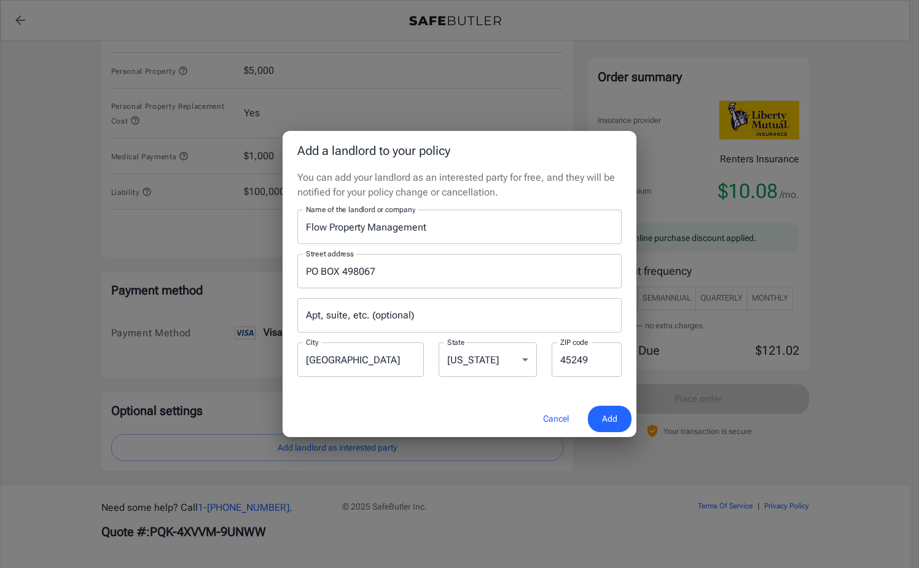
click at [602, 424] on span "Add" at bounding box center [609, 418] width 15 height 15
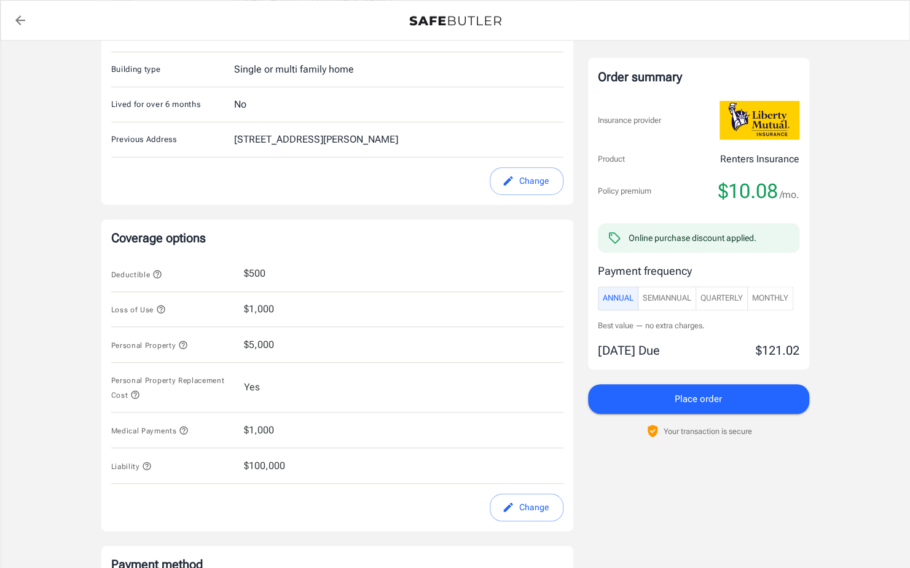
scroll to position [335, 0]
click at [672, 305] on button "SemiAnnual" at bounding box center [667, 298] width 58 height 24
click at [766, 299] on span "Monthly" at bounding box center [770, 298] width 36 height 14
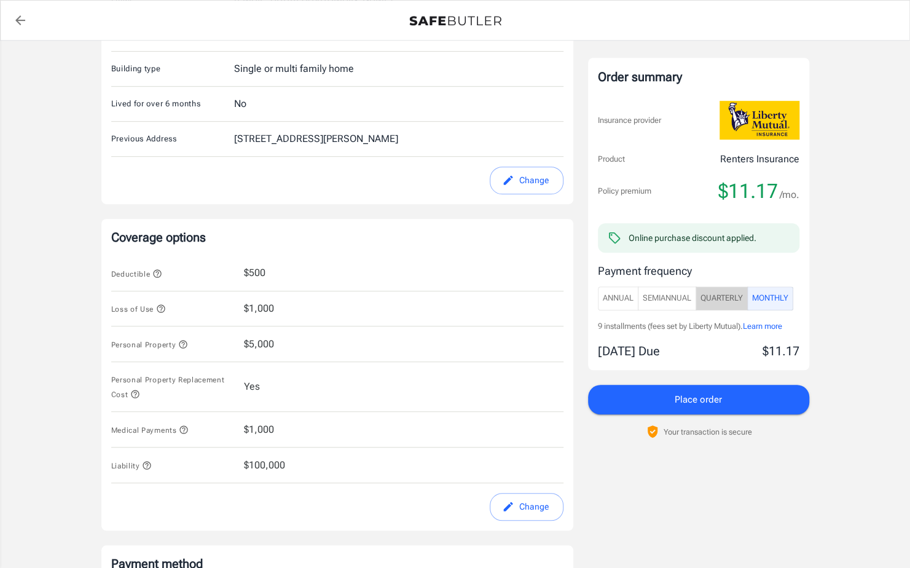
click at [734, 301] on span "Quarterly" at bounding box center [721, 298] width 42 height 14
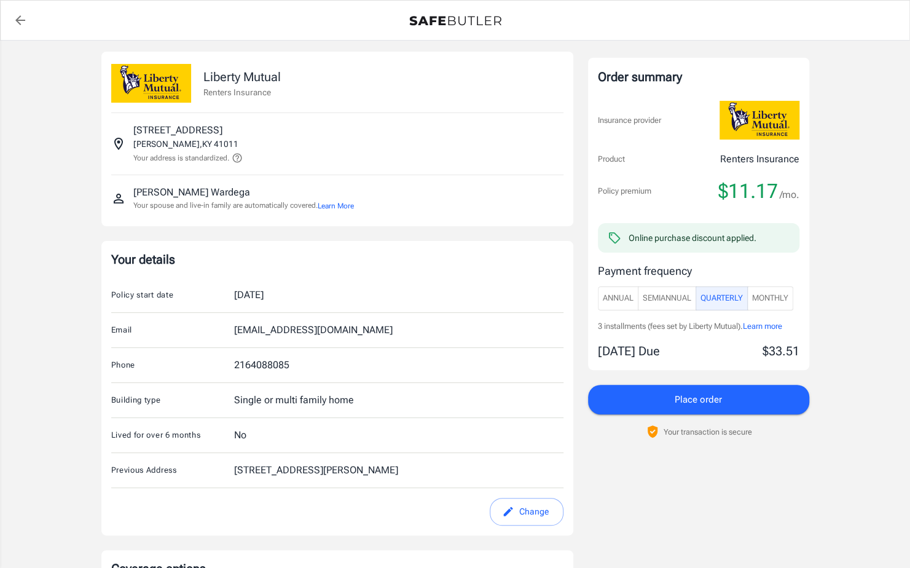
scroll to position [0, 0]
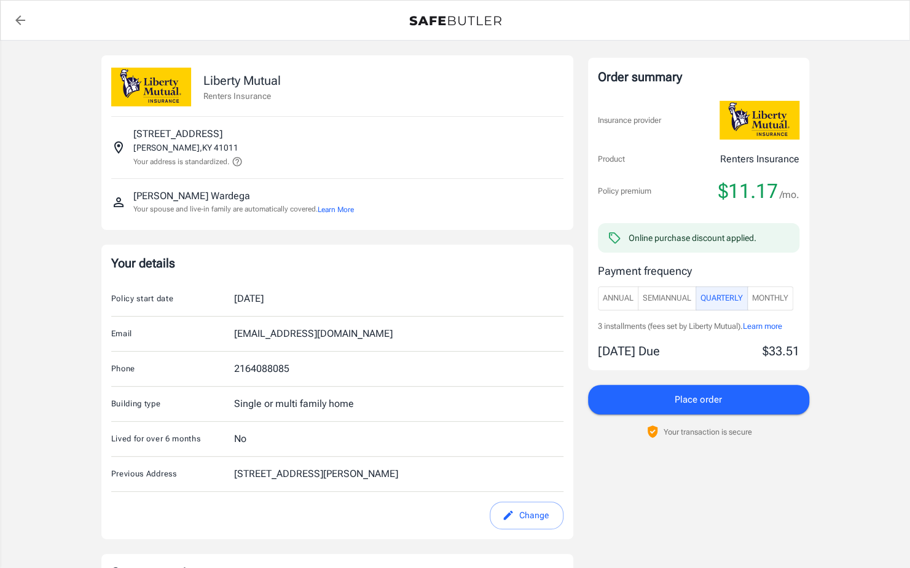
click at [666, 397] on button "Place order" at bounding box center [698, 398] width 221 height 29
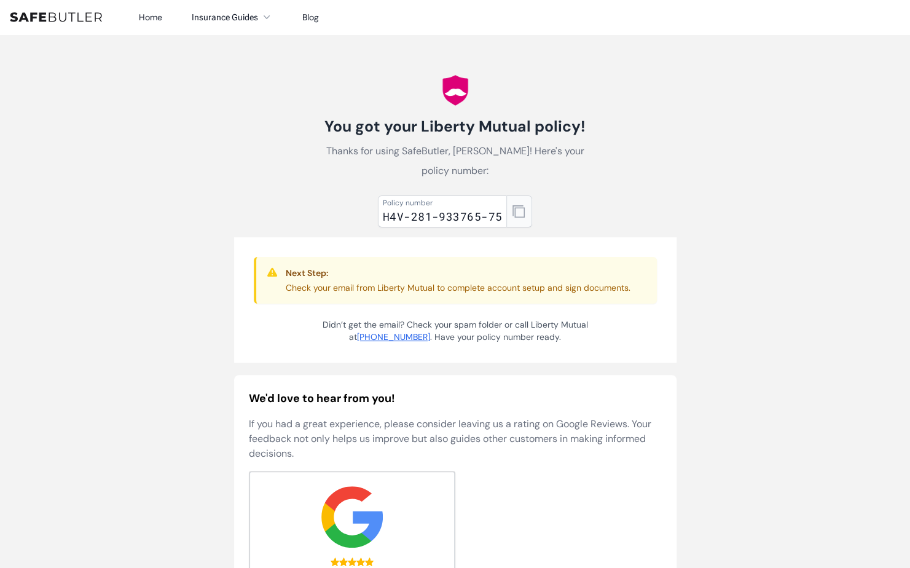
click at [515, 209] on icon "button" at bounding box center [518, 211] width 12 height 12
